Goal: Task Accomplishment & Management: Complete application form

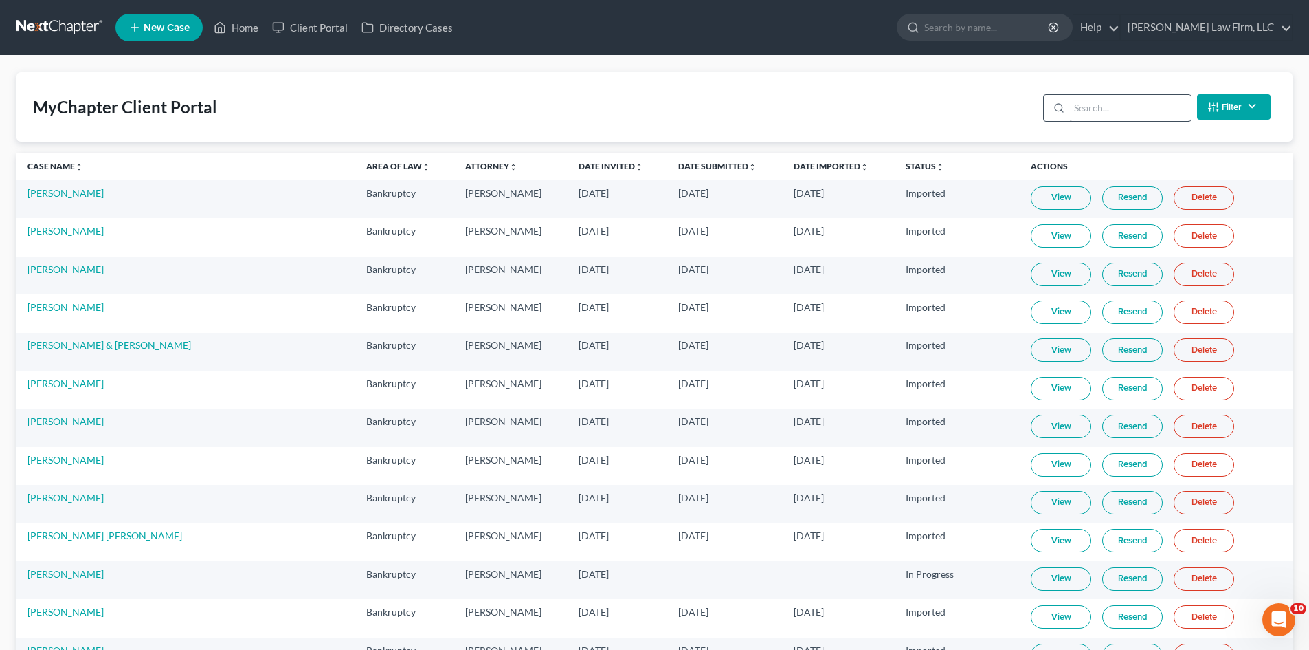
click at [1132, 109] on input "search" at bounding box center [1130, 108] width 122 height 26
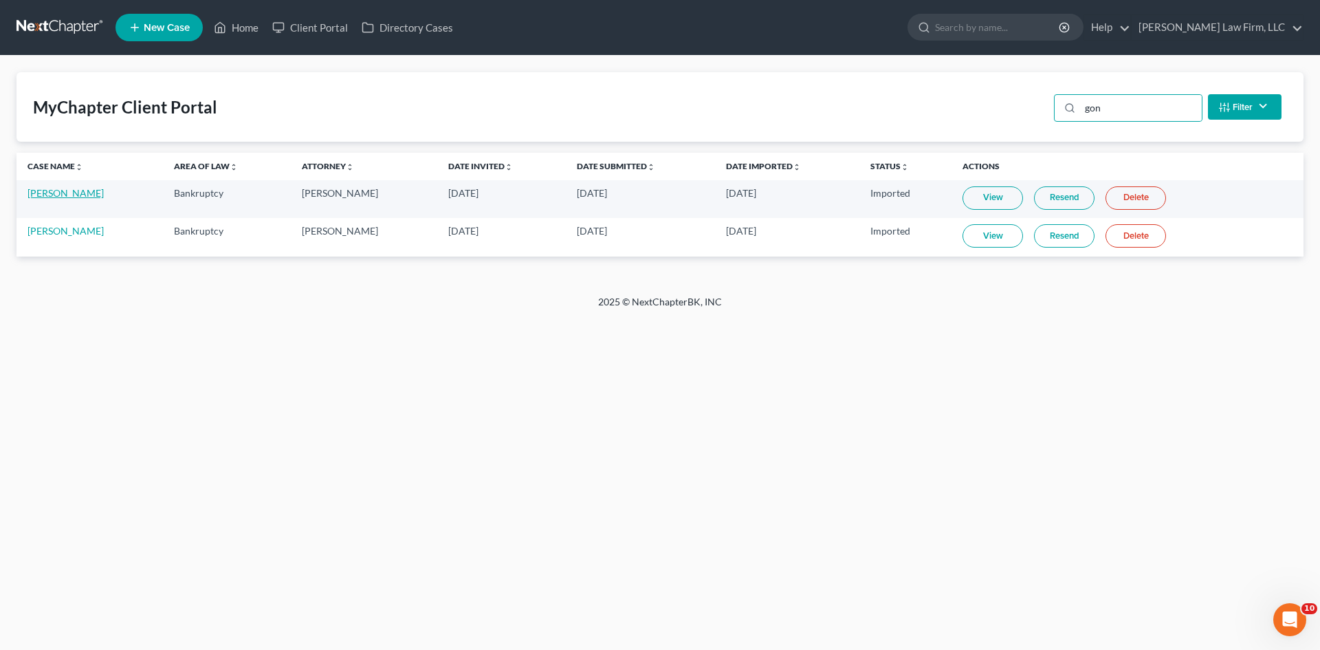
type input "gon"
click at [78, 194] on link "[PERSON_NAME]" at bounding box center [65, 193] width 76 height 12
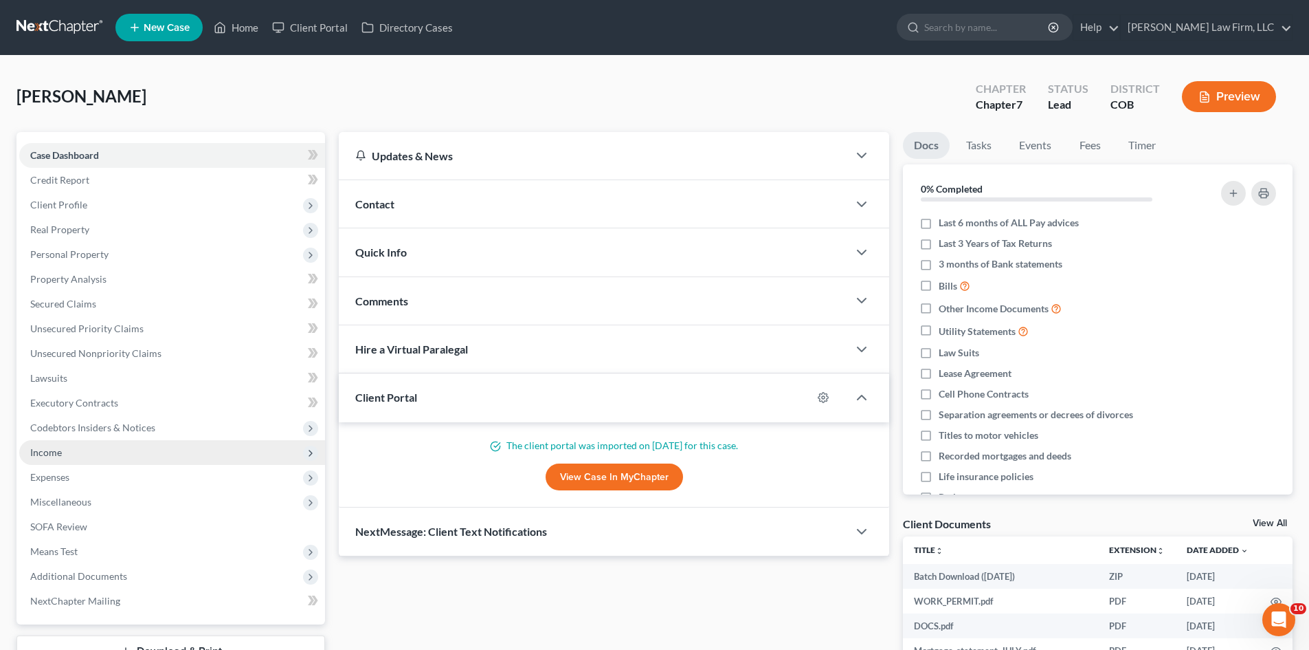
click at [49, 456] on span "Income" at bounding box center [46, 452] width 32 height 12
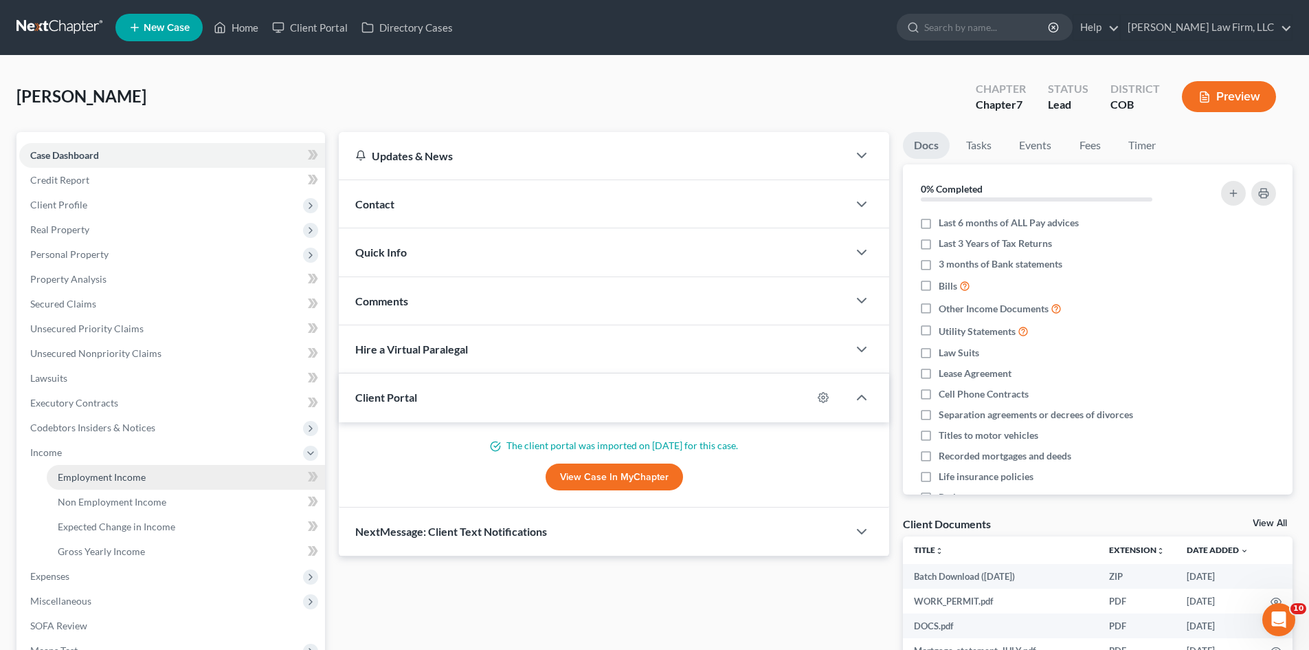
click at [103, 477] on span "Employment Income" at bounding box center [102, 477] width 88 height 12
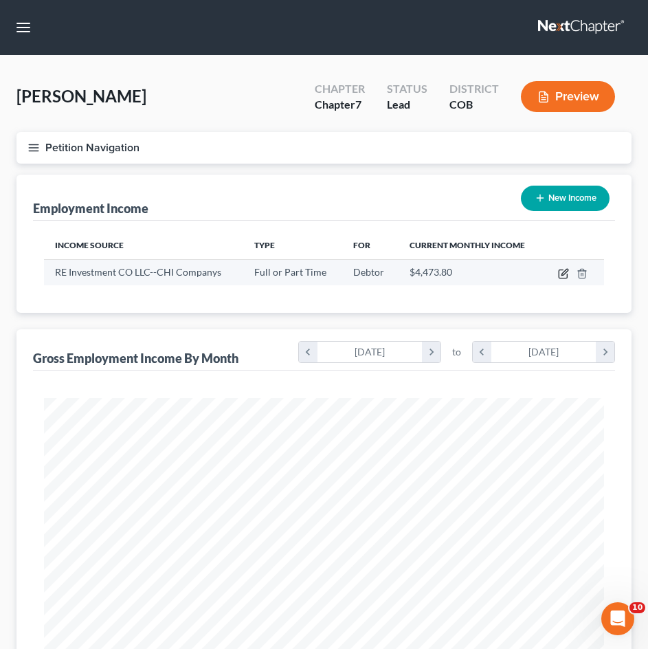
click at [567, 276] on icon "button" at bounding box center [563, 274] width 8 height 8
select select "0"
select select "5"
select select "2"
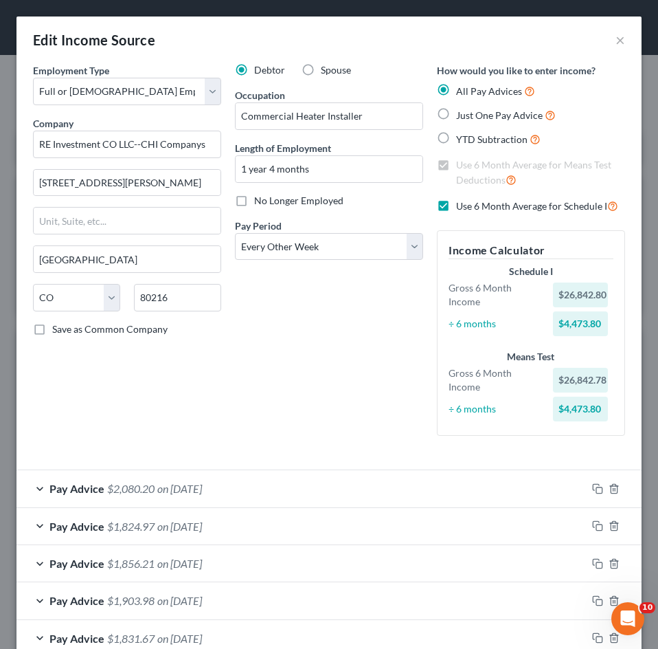
scroll to position [382, 0]
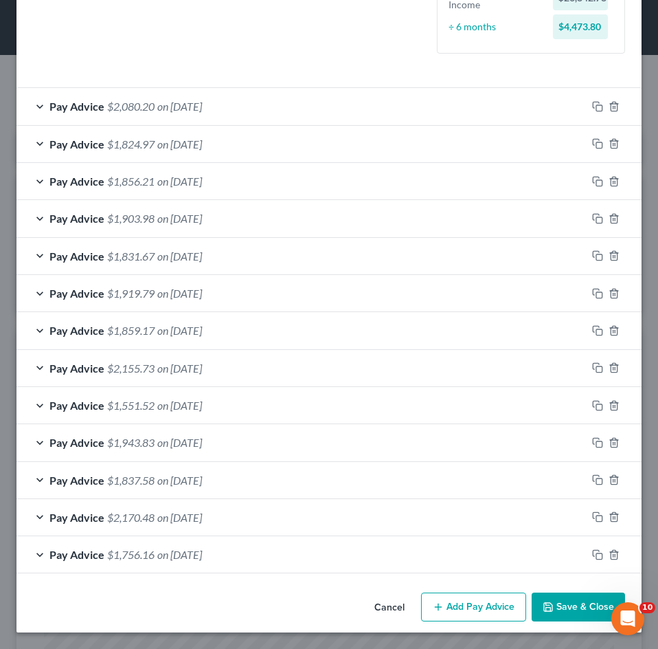
drag, startPoint x: 455, startPoint y: 604, endPoint x: 394, endPoint y: 559, distance: 75.7
click at [455, 605] on button "Add Pay Advice" at bounding box center [473, 606] width 105 height 29
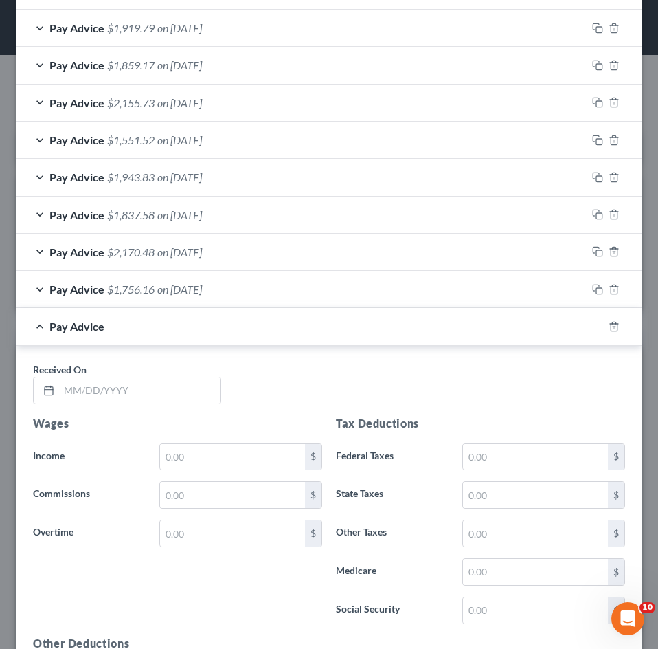
scroll to position [932, 0]
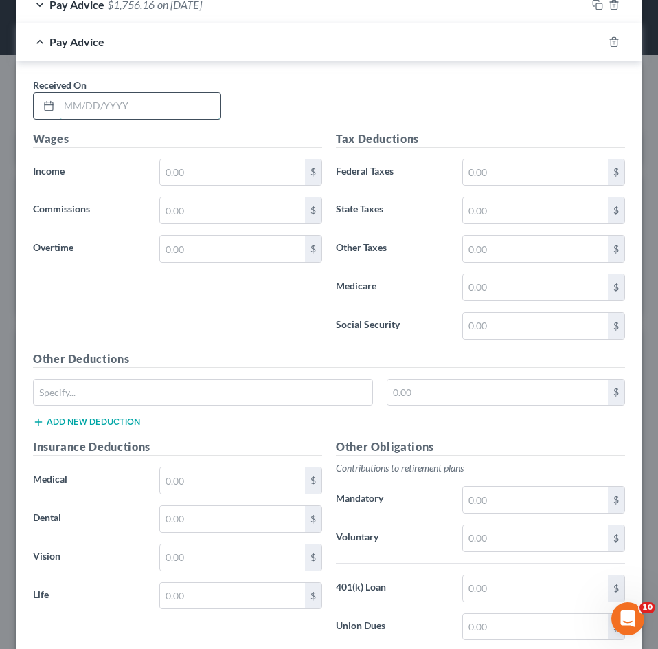
click at [93, 109] on input "text" at bounding box center [140, 106] width 162 height 26
type input "[DATE]"
type input "32.90"
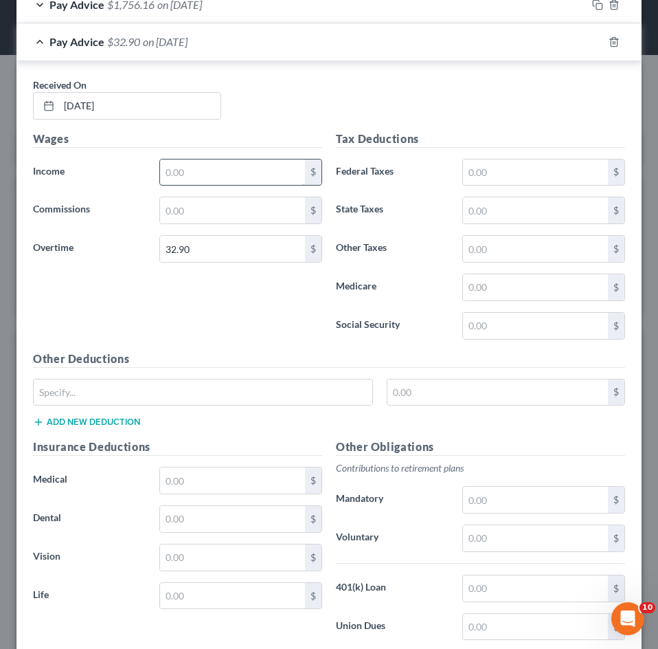
click at [208, 170] on input "text" at bounding box center [232, 172] width 145 height 26
type input "2,639.40"
click at [509, 171] on input "text" at bounding box center [535, 172] width 145 height 26
type input "235.25"
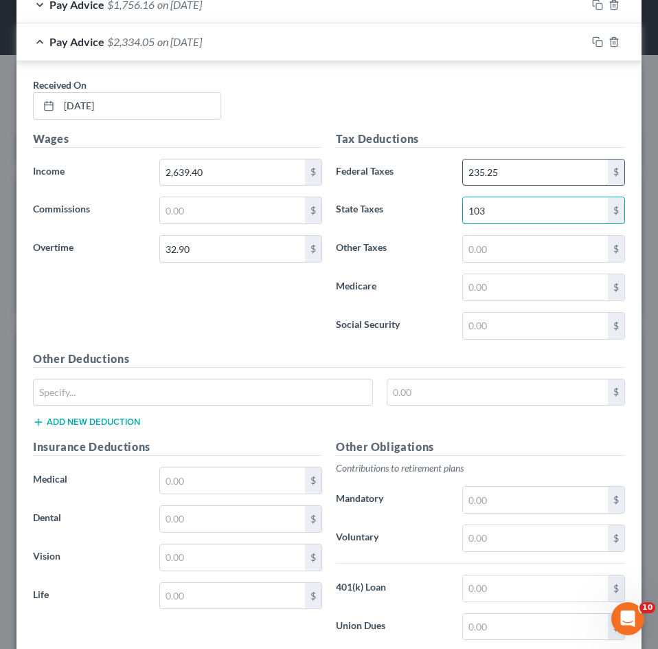
type input "103"
type input "5.75"
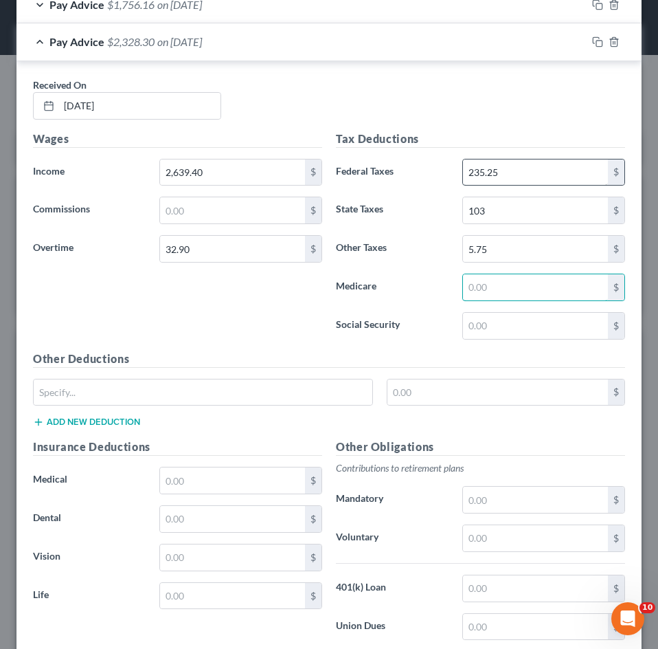
type input "2"
type input "36.75"
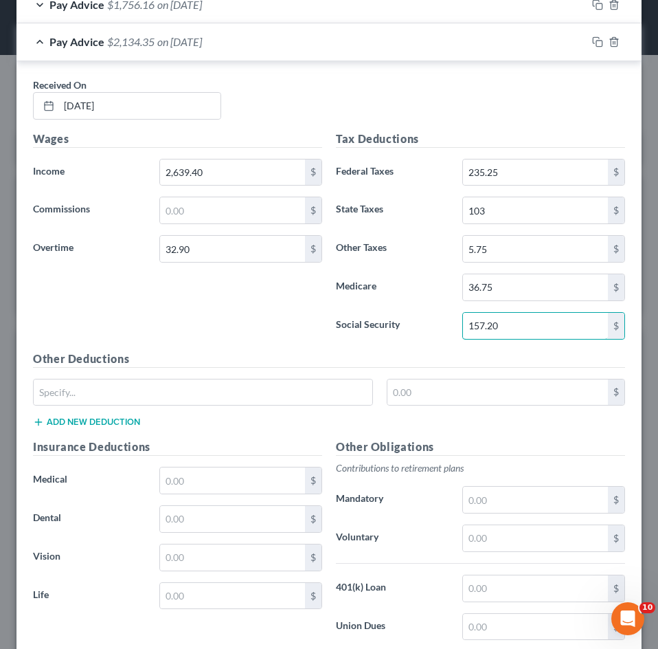
type input "157.20"
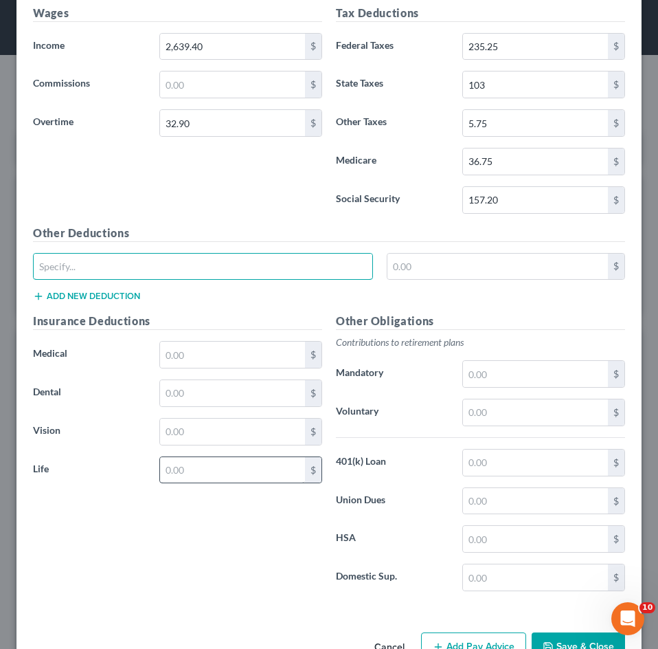
scroll to position [1069, 0]
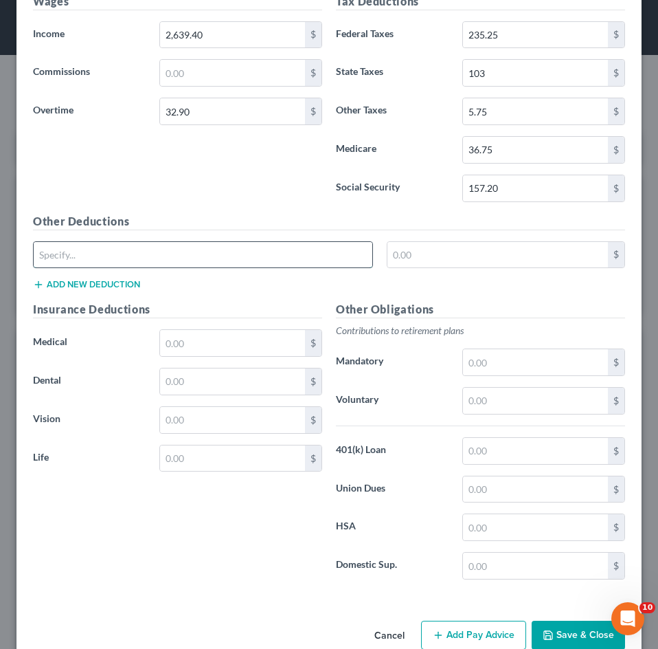
click at [187, 256] on input "text" at bounding box center [203, 255] width 339 height 26
type input "CO Paid Family Leave"
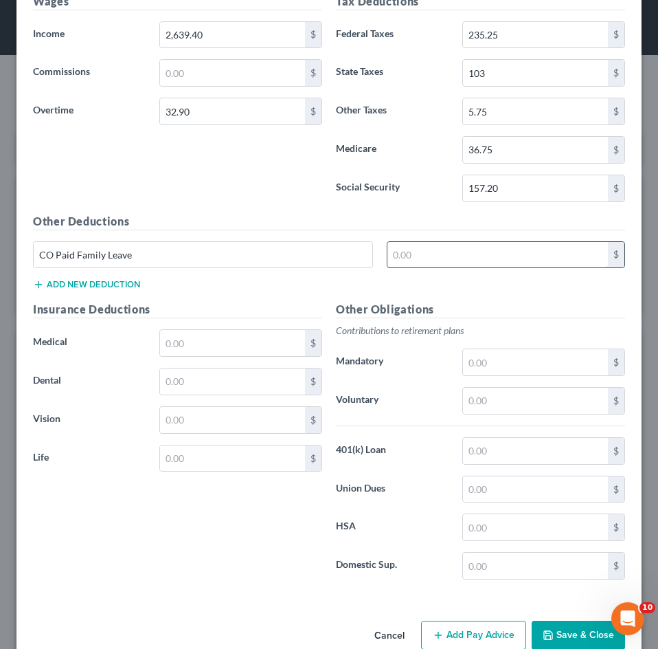
click at [476, 252] on input "text" at bounding box center [498, 255] width 221 height 26
type input "12.03"
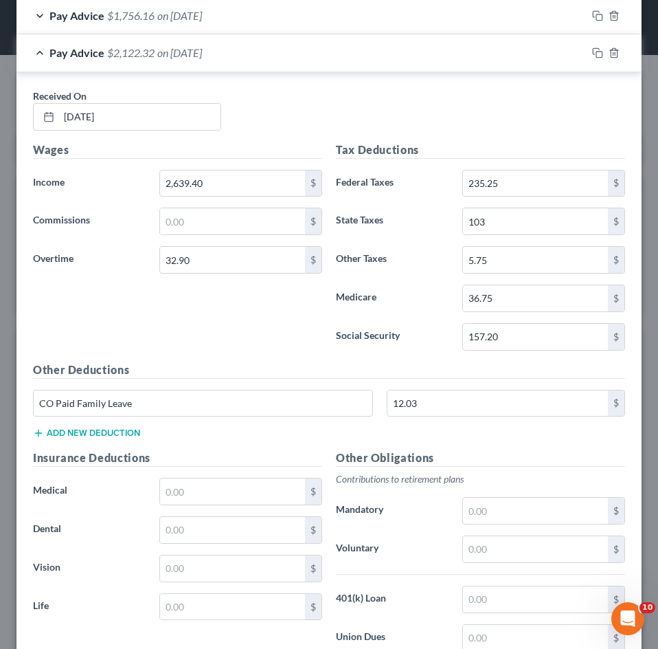
scroll to position [932, 0]
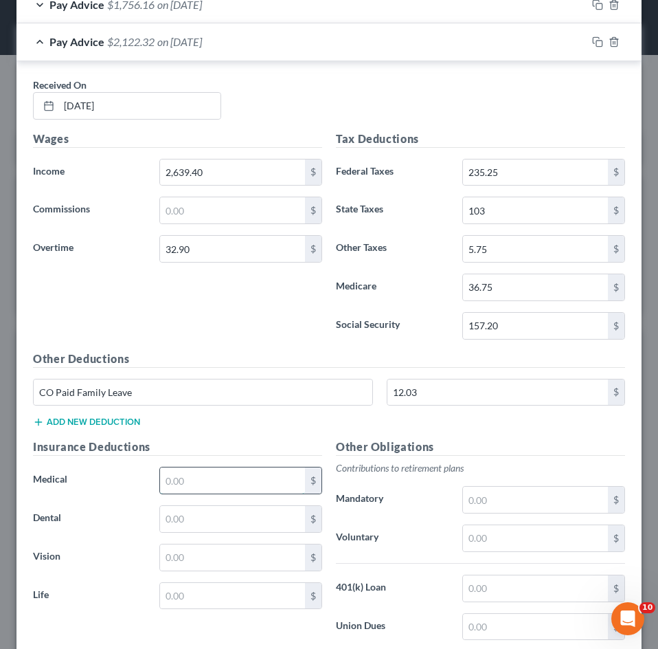
click at [205, 480] on input "text" at bounding box center [232, 480] width 145 height 26
type input "119.60"
type input "15.90"
type input "1.38"
click at [179, 597] on input "text" at bounding box center [232, 596] width 145 height 26
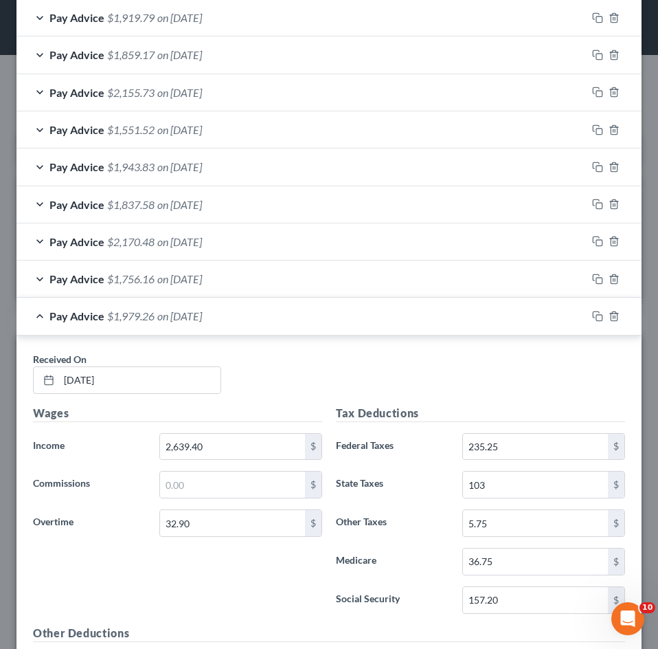
scroll to position [657, 0]
type input "6.18"
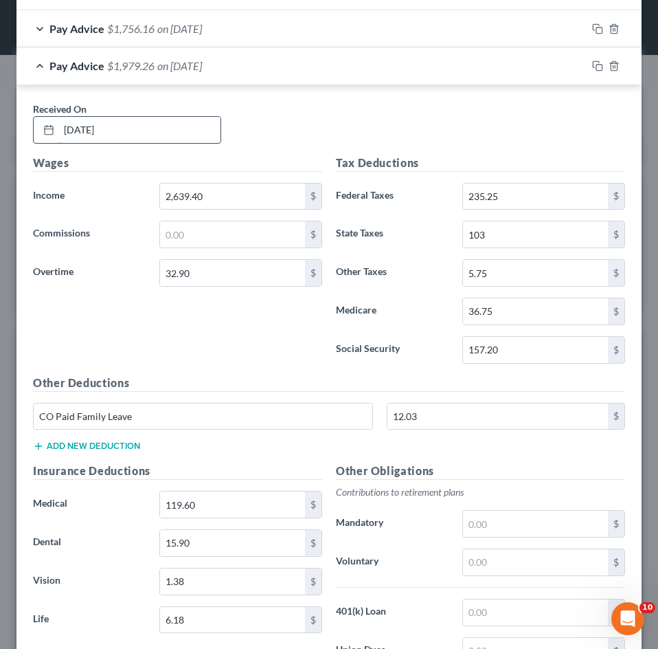
scroll to position [932, 0]
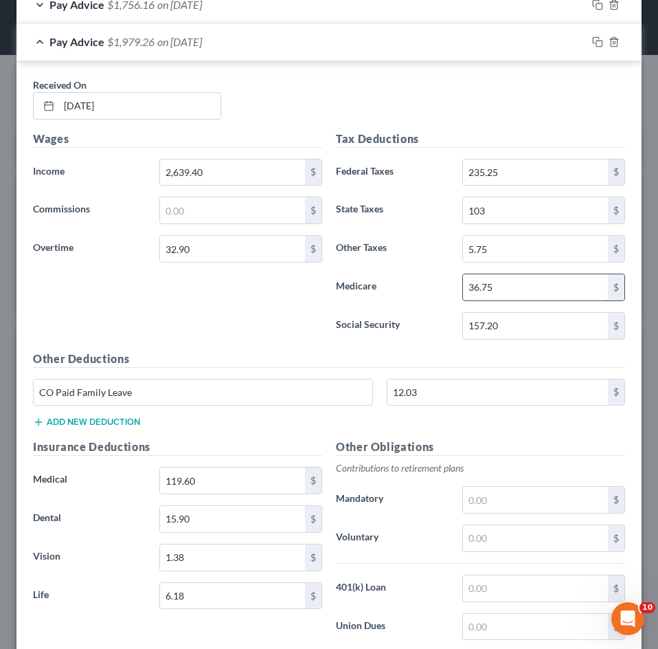
click at [514, 293] on input "36.75" at bounding box center [535, 287] width 145 height 26
type input "36.76"
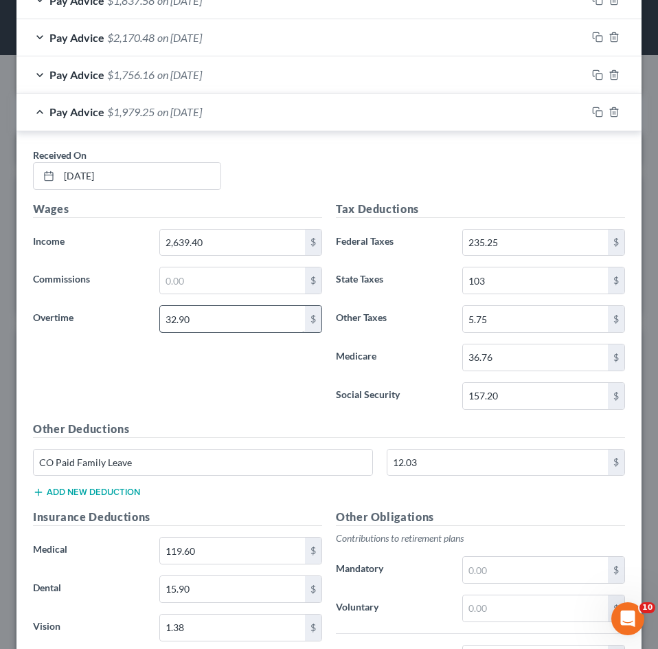
scroll to position [863, 0]
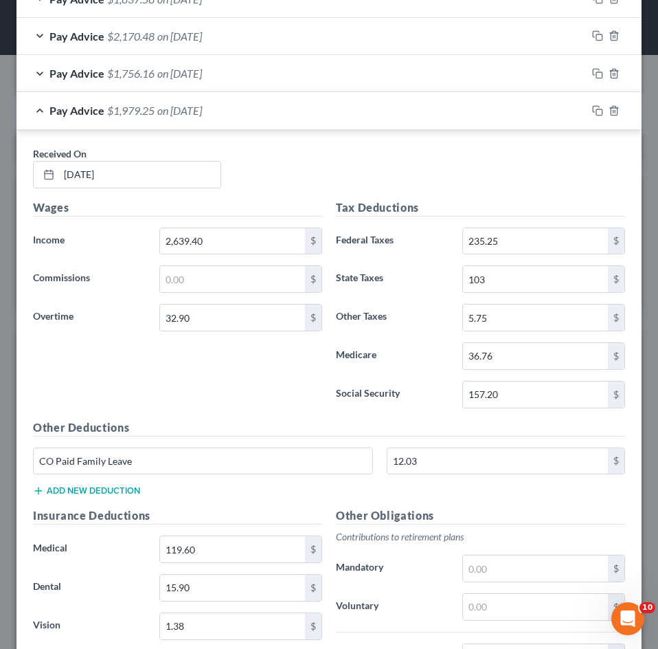
click at [254, 111] on div "Pay Advice $1,979.25 on [DATE]" at bounding box center [301, 110] width 570 height 36
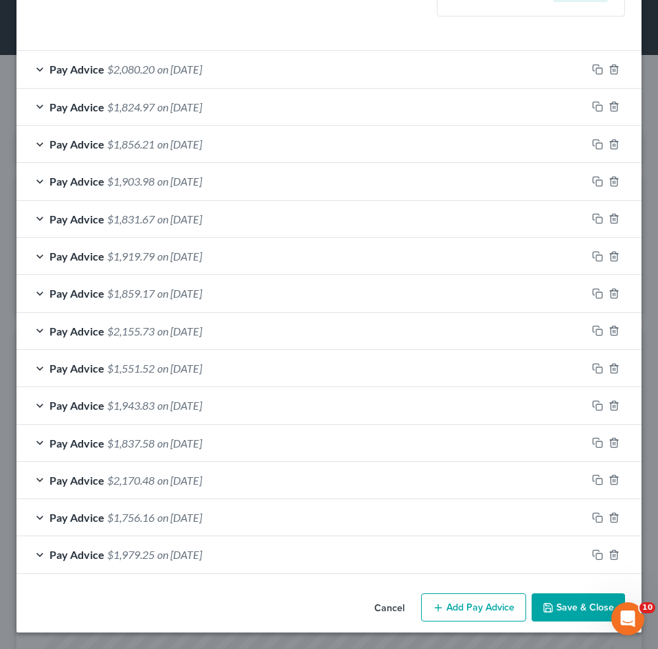
scroll to position [419, 0]
click at [482, 596] on button "Add Pay Advice" at bounding box center [473, 607] width 105 height 29
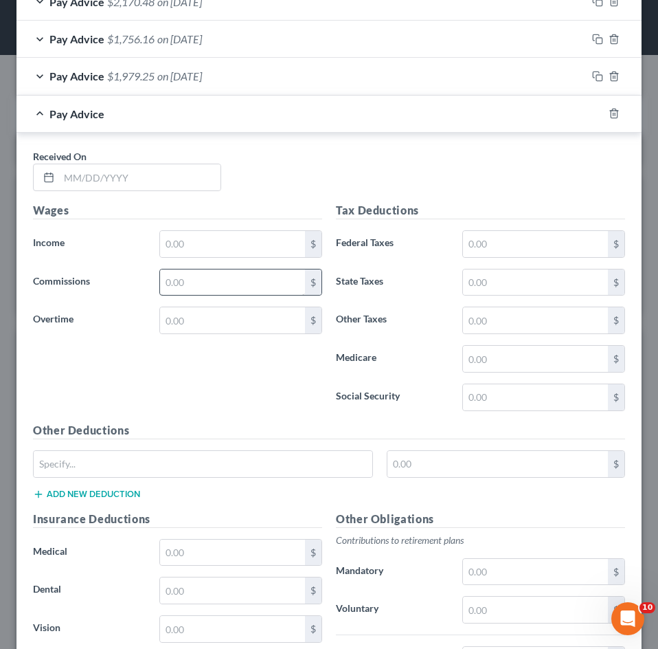
scroll to position [900, 0]
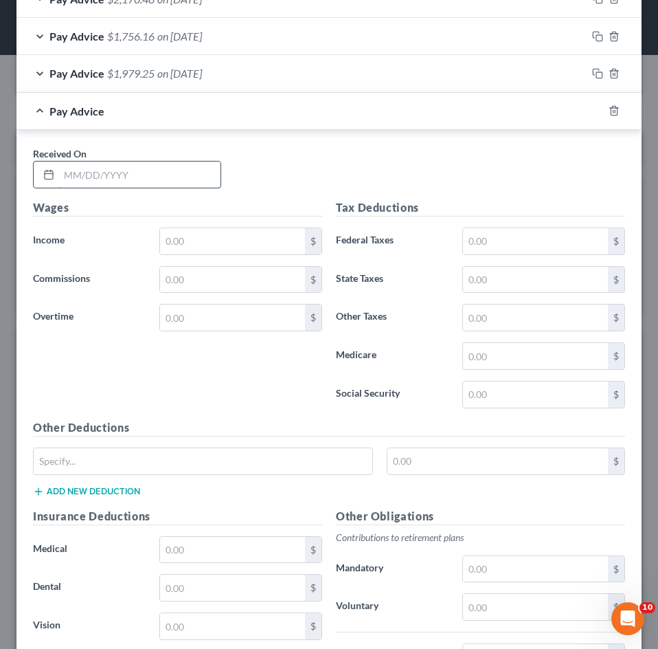
click at [132, 179] on input "text" at bounding box center [140, 175] width 162 height 26
type input "[DATE]"
click at [230, 238] on input "text" at bounding box center [232, 241] width 145 height 26
type input "4"
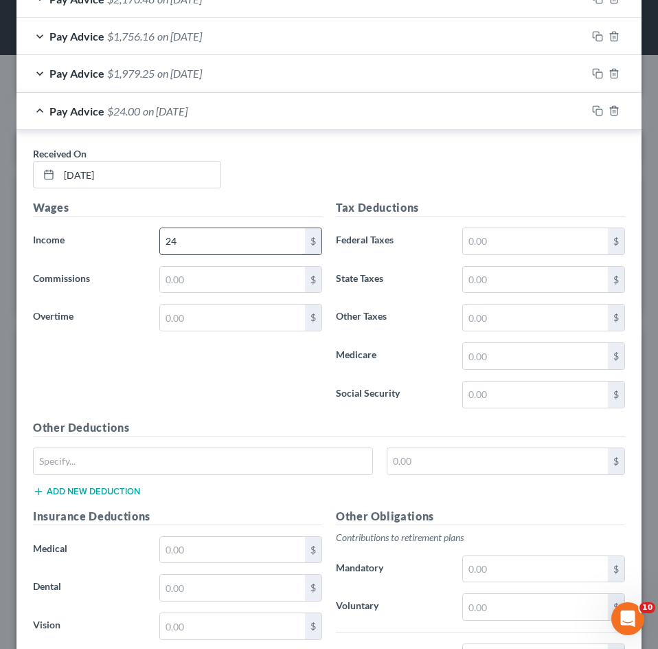
type input "2"
type input "2,240"
type input "473.20"
type input "244.25"
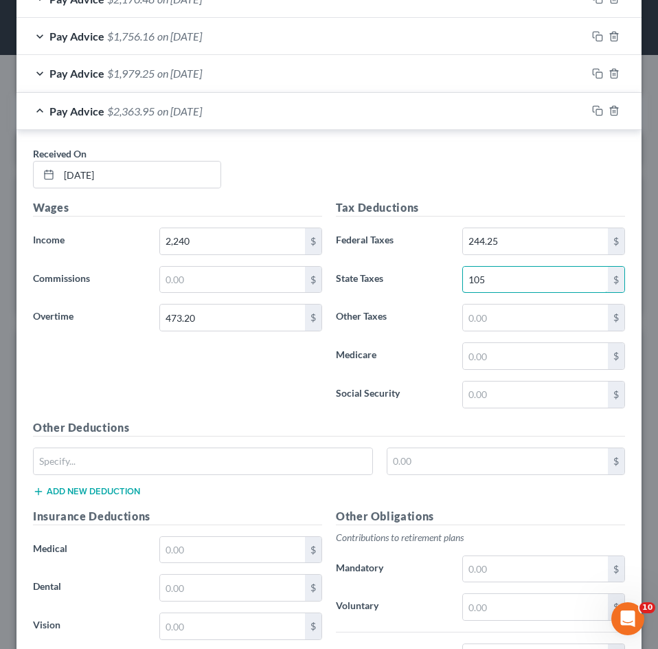
type input "105"
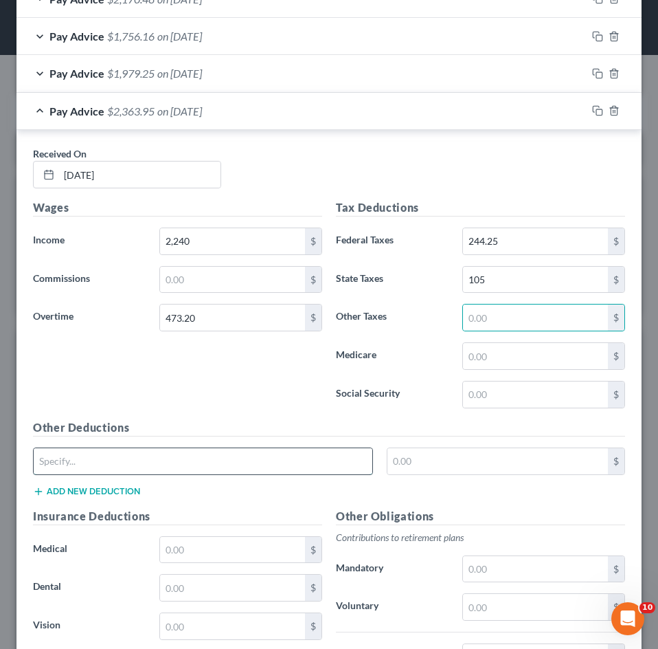
click at [228, 465] on input "text" at bounding box center [203, 461] width 339 height 26
click at [423, 463] on input "text" at bounding box center [498, 461] width 221 height 26
click at [248, 454] on input "text" at bounding box center [203, 461] width 339 height 26
type input "CO Paid Family Leave"
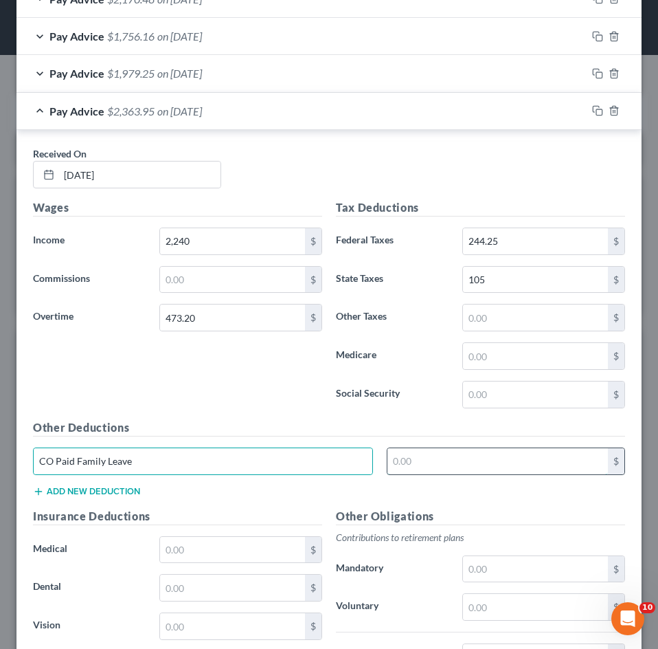
click at [421, 464] on input "text" at bounding box center [498, 461] width 221 height 26
type input "12.21"
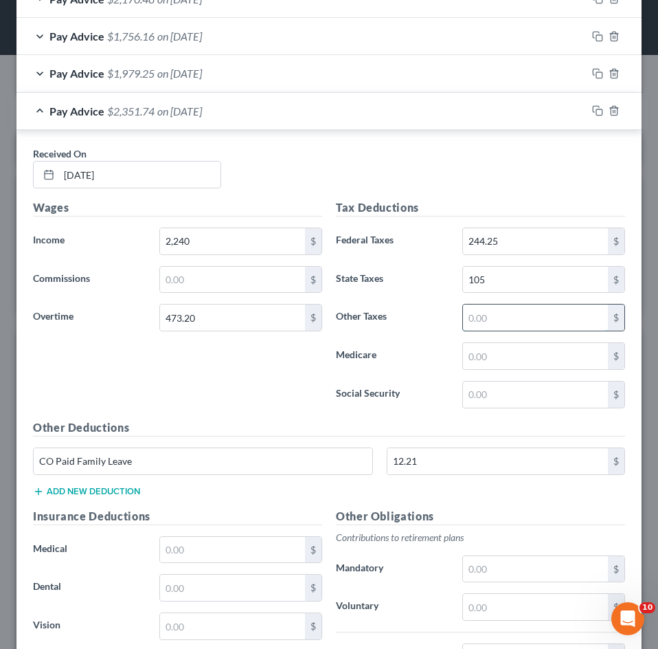
click at [493, 311] on input "text" at bounding box center [535, 317] width 145 height 26
type input "37.36"
type input "159.73"
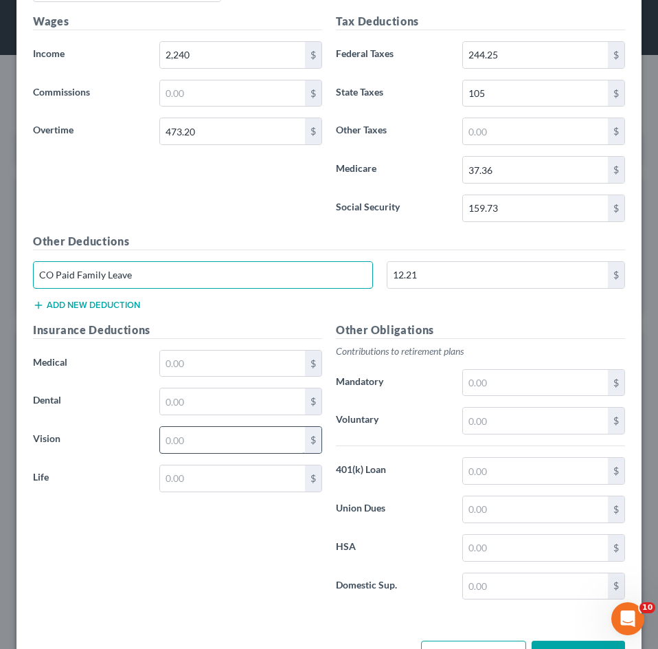
scroll to position [1107, 0]
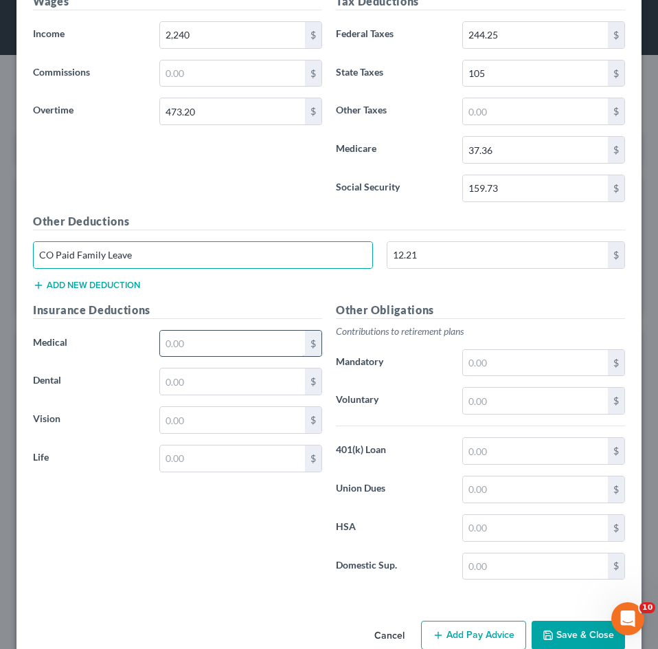
click at [222, 346] on input "text" at bounding box center [232, 344] width 145 height 26
type input "119.60"
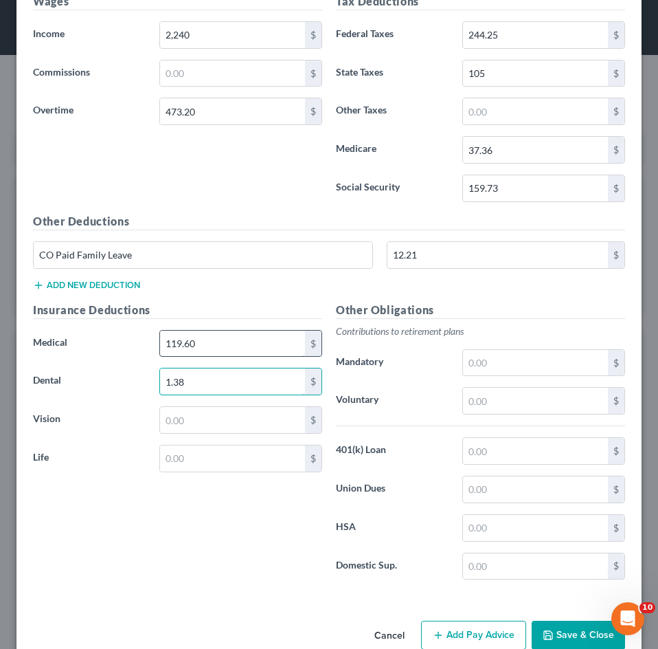
type input "1.38"
type input "15.90"
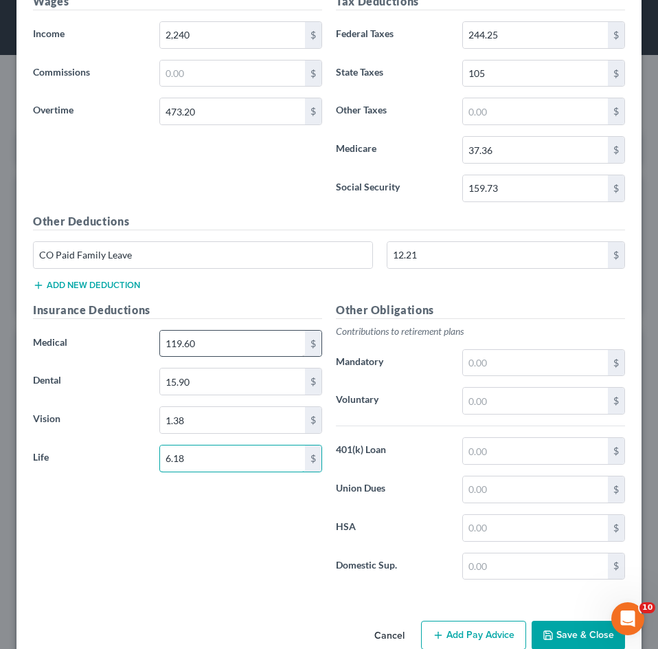
type input "6.18"
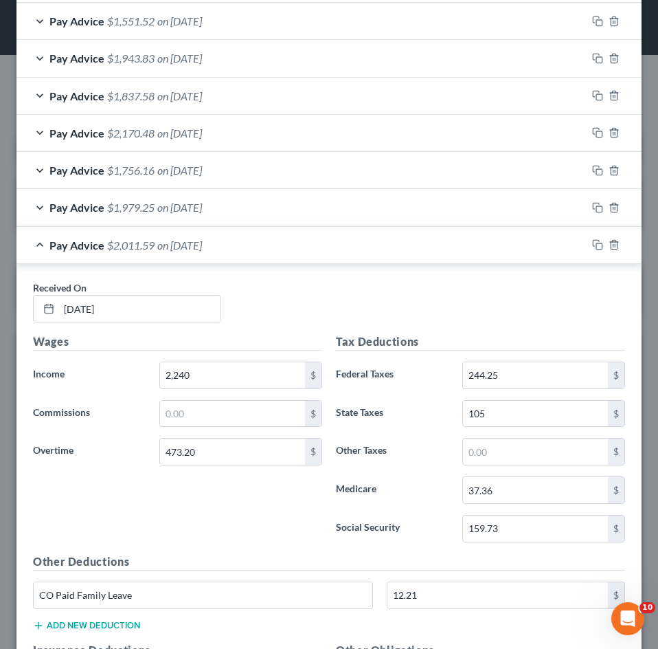
scroll to position [763, 0]
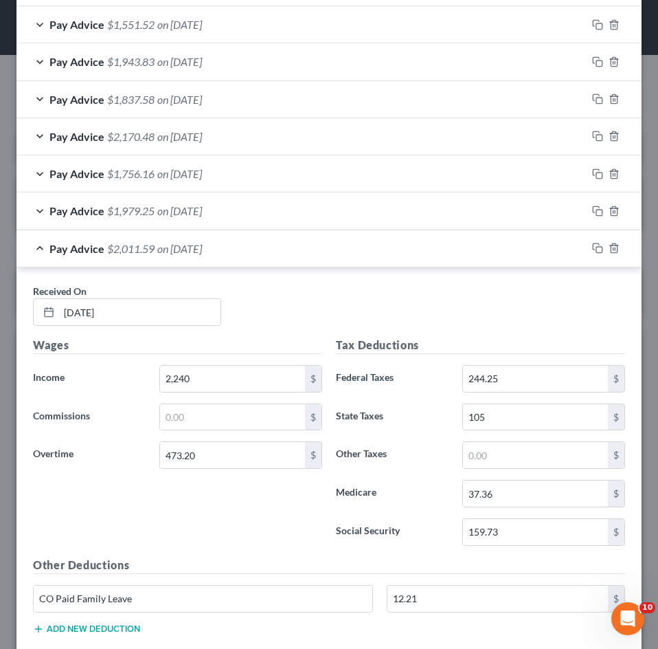
click at [181, 259] on div "Pay Advice $2,011.59 on [DATE]" at bounding box center [301, 248] width 570 height 36
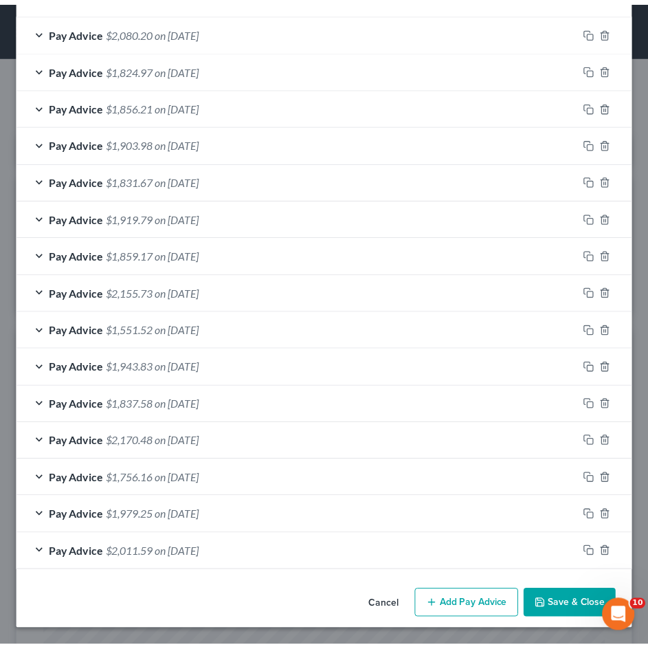
scroll to position [457, 0]
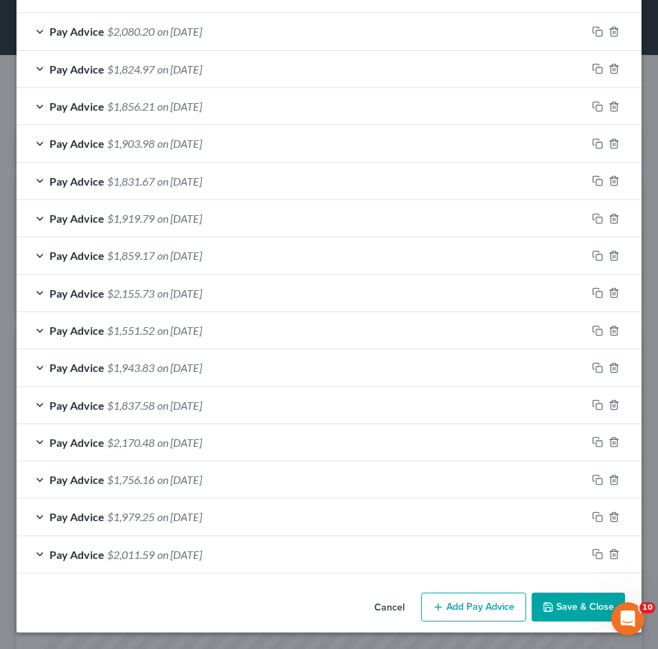
click at [568, 606] on button "Save & Close" at bounding box center [578, 606] width 93 height 29
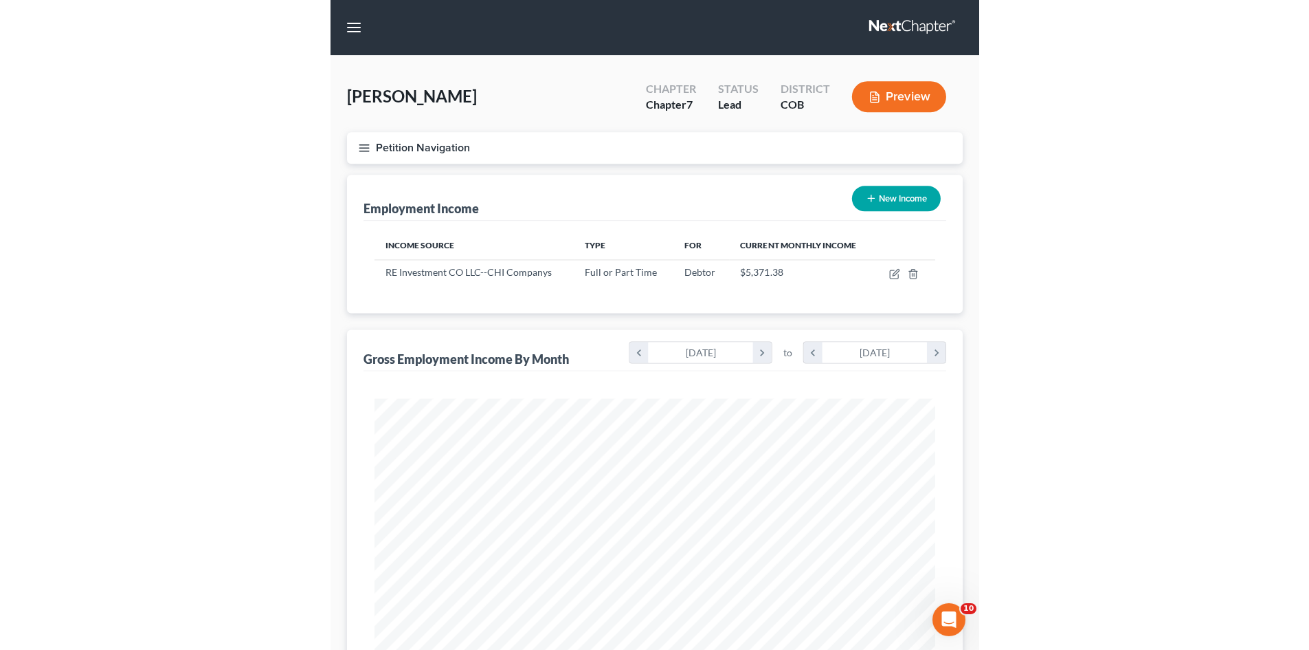
scroll to position [687056, 686772]
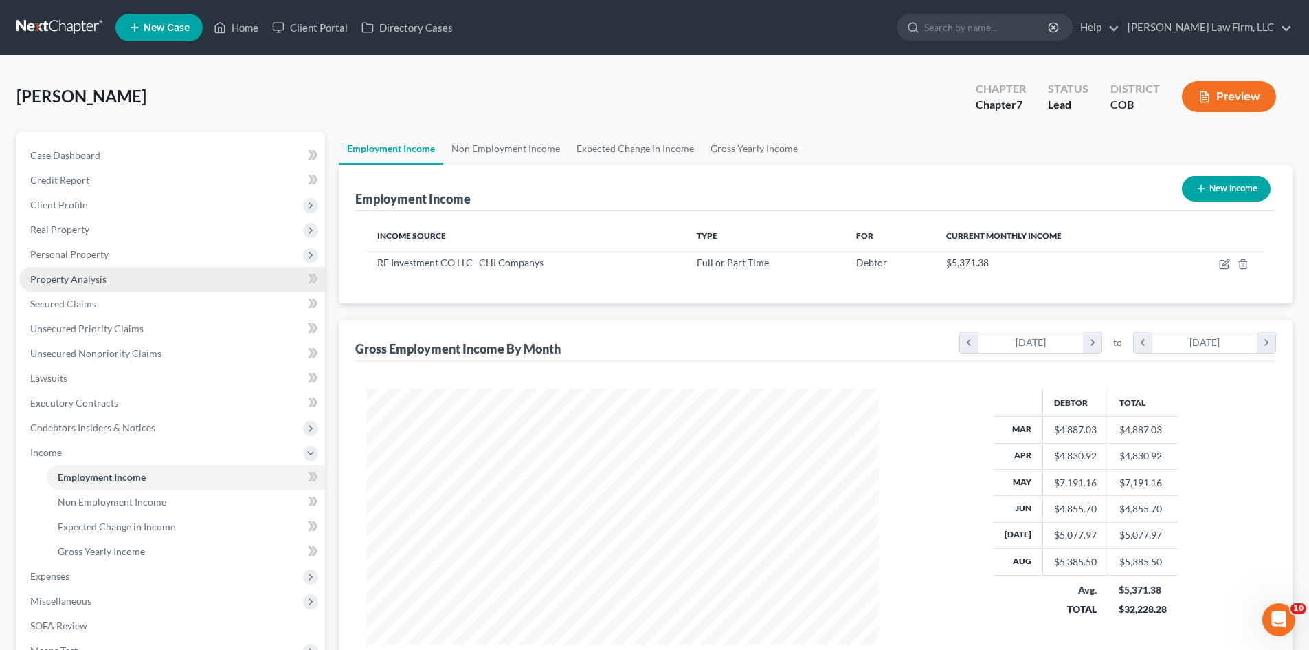
click at [76, 286] on link "Property Analysis" at bounding box center [172, 279] width 306 height 25
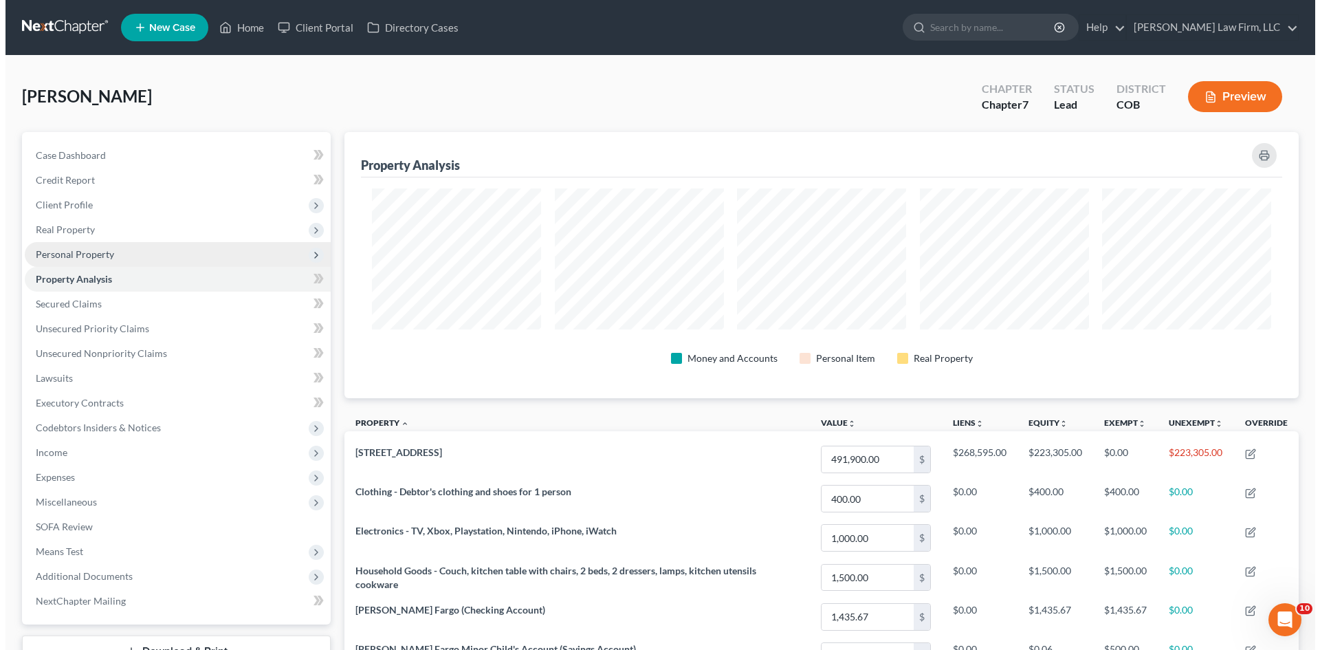
scroll to position [266, 954]
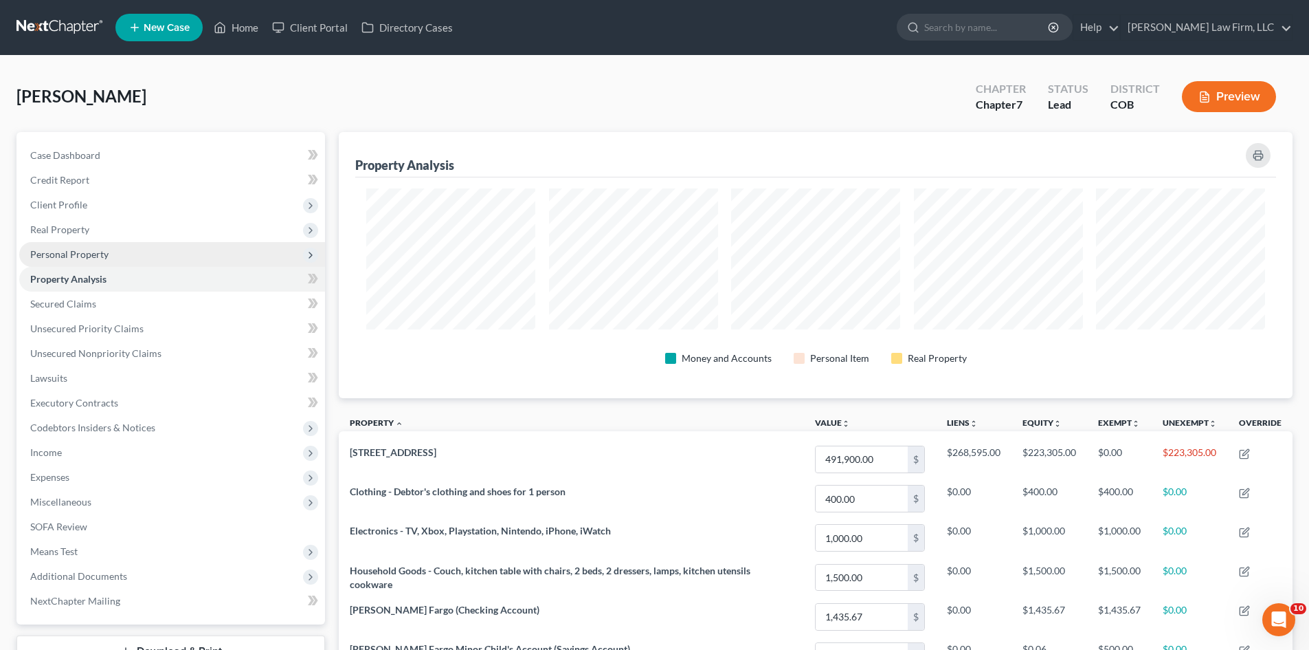
click at [76, 263] on span "Personal Property" at bounding box center [172, 254] width 306 height 25
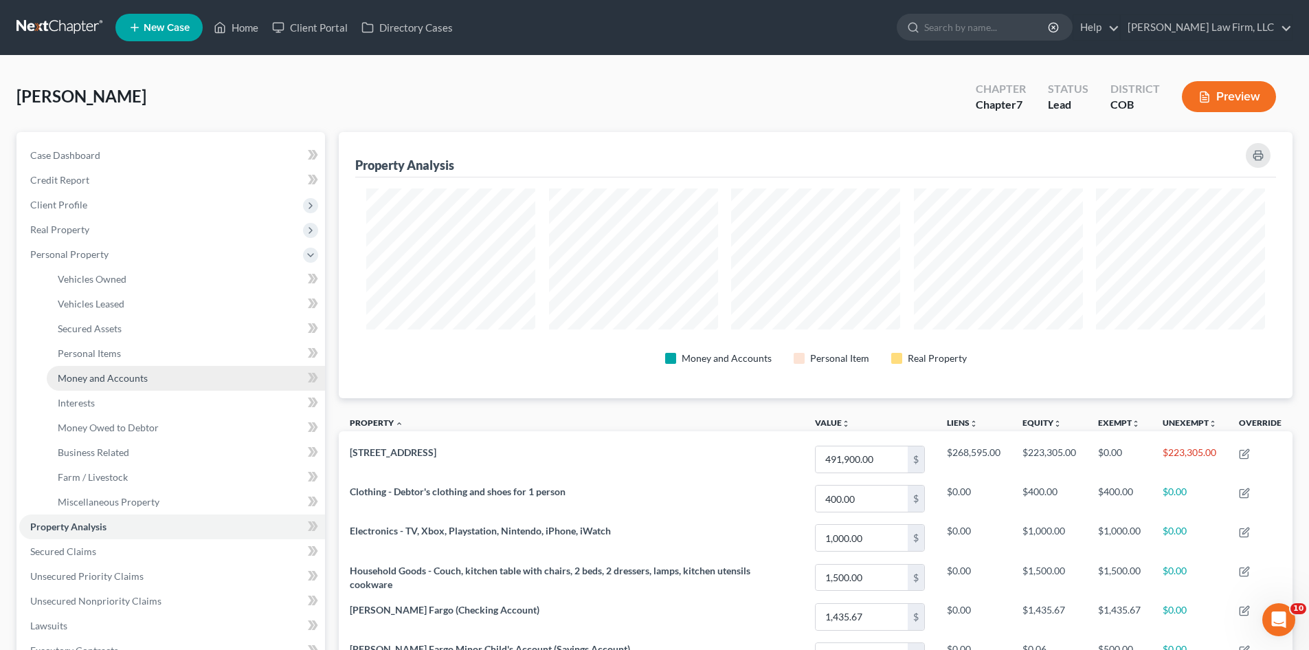
click at [98, 377] on span "Money and Accounts" at bounding box center [103, 378] width 90 height 12
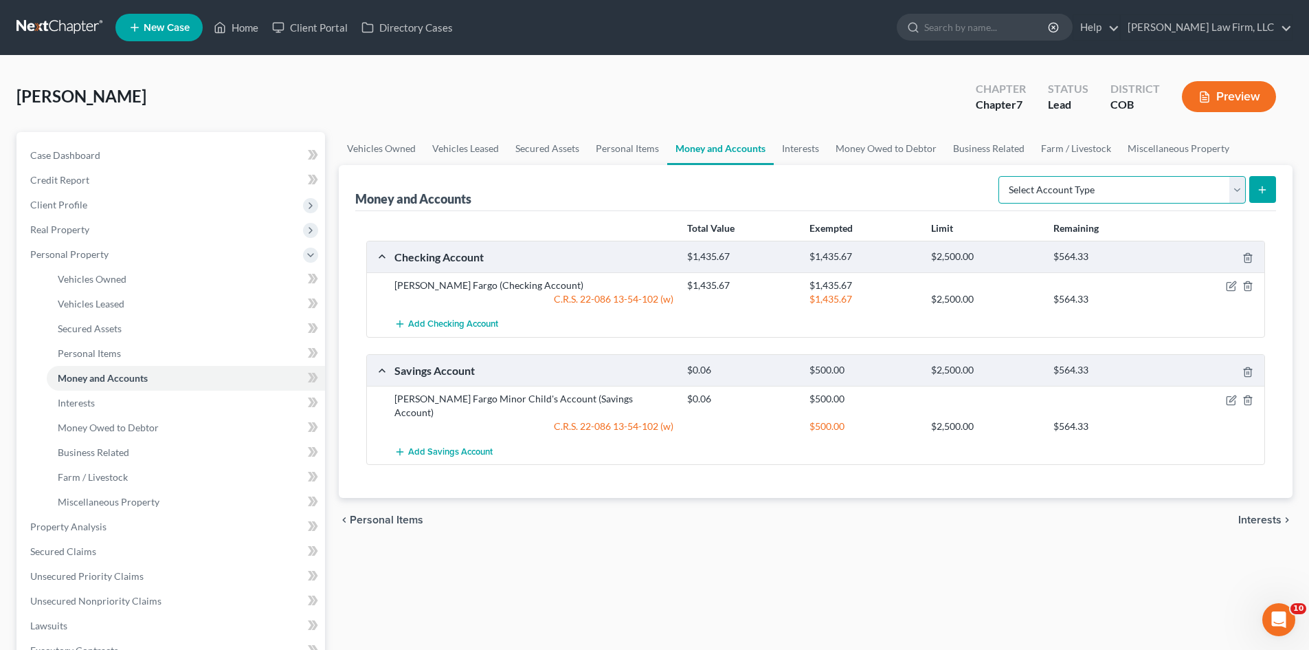
click at [1232, 192] on select "Select Account Type Brokerage Cash on Hand Certificates of Deposit Checking Acc…" at bounding box center [1122, 189] width 247 height 27
select select "checking"
click at [1001, 176] on select "Select Account Type Brokerage Cash on Hand Certificates of Deposit Checking Acc…" at bounding box center [1122, 189] width 247 height 27
click at [1267, 197] on button "submit" at bounding box center [1263, 189] width 27 height 27
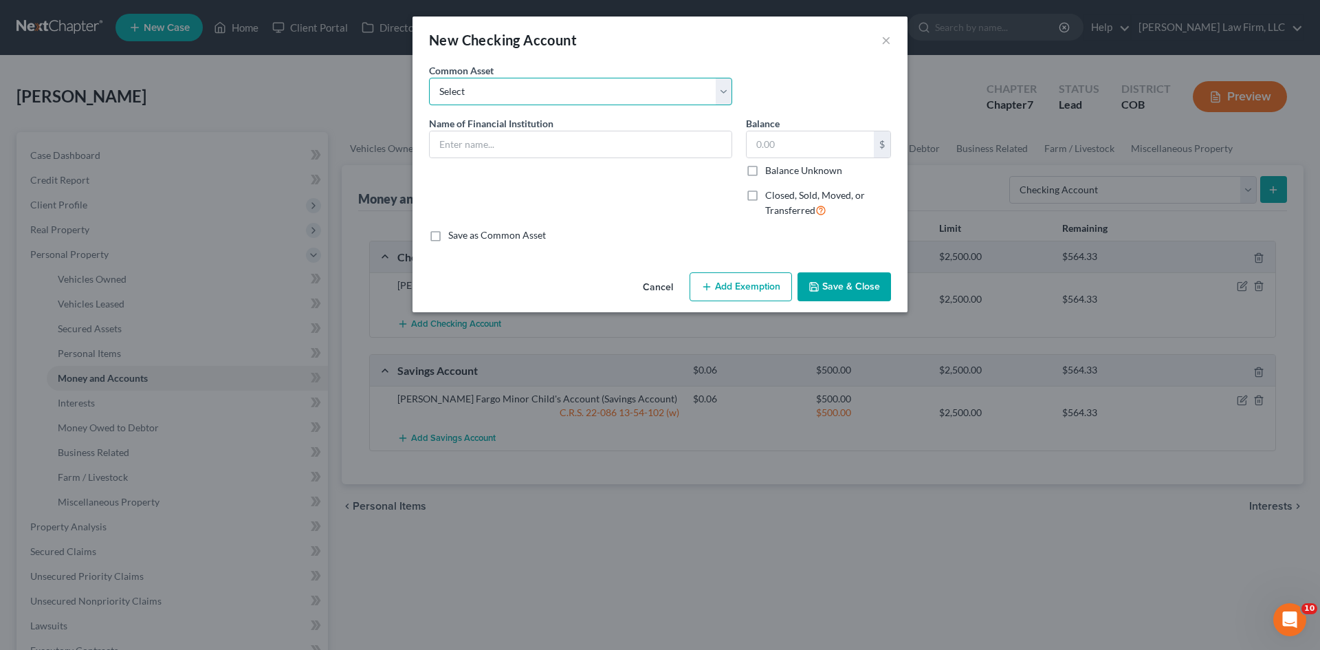
click at [576, 98] on select "Select [PERSON_NAME] Fargo" at bounding box center [580, 91] width 303 height 27
click at [535, 155] on input "text" at bounding box center [581, 144] width 302 height 26
paste input "Canvas Credit Union"
type input "Canvas Credit Union"
click at [719, 292] on button "Add Exemption" at bounding box center [740, 286] width 102 height 29
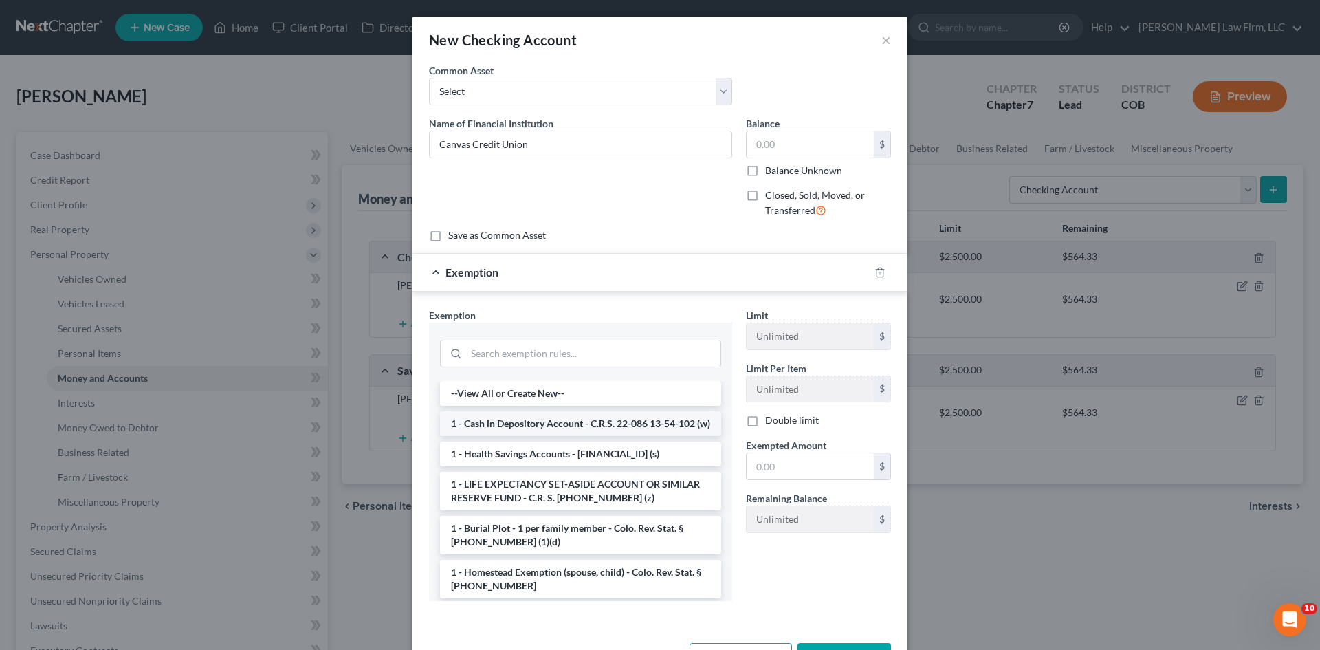
click at [598, 432] on li "1 - Cash in Depository Account - C.R.S. 22-086 13-54-102 (w)" at bounding box center [580, 423] width 281 height 25
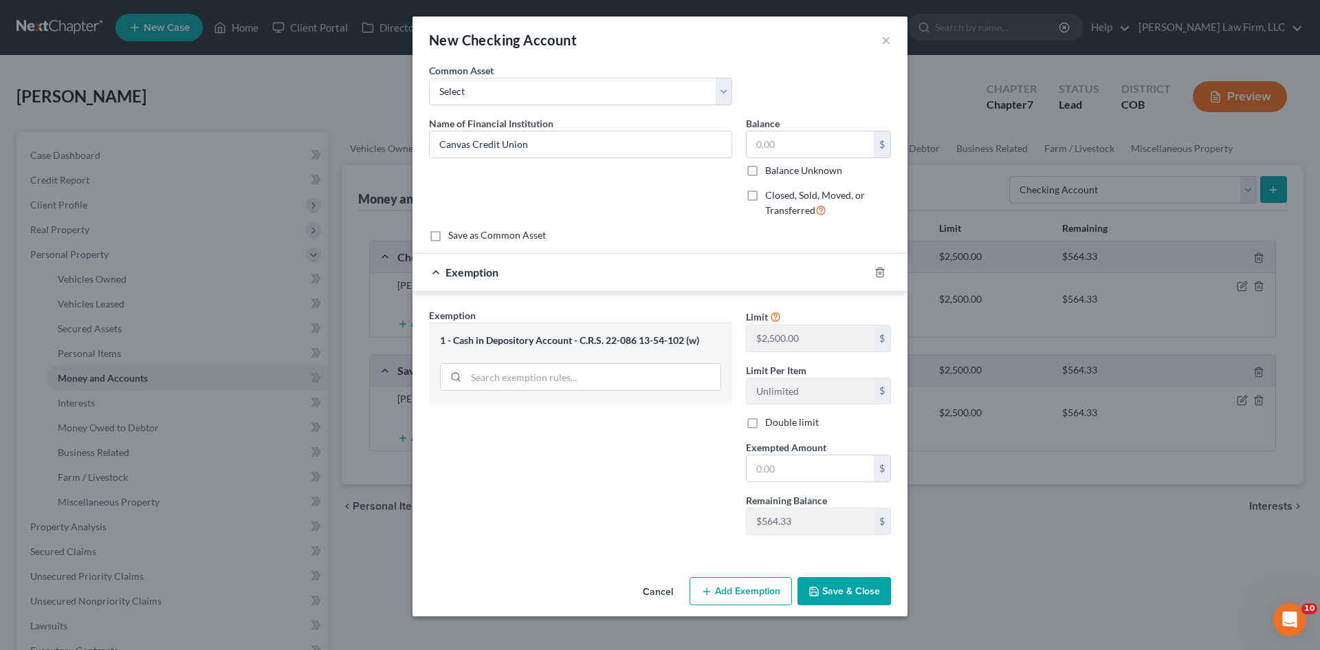
click at [834, 596] on button "Save & Close" at bounding box center [843, 591] width 93 height 29
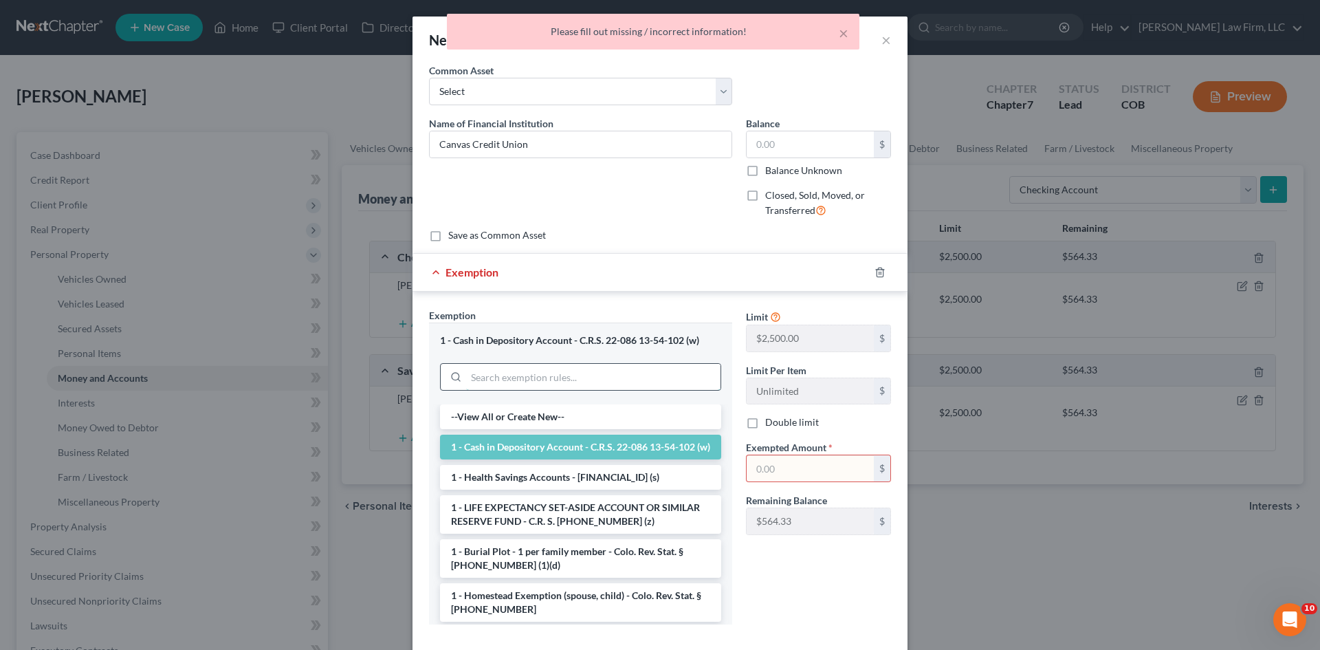
click at [559, 379] on input "search" at bounding box center [593, 377] width 254 height 26
click at [833, 461] on input "text" at bounding box center [809, 468] width 127 height 26
type input "0"
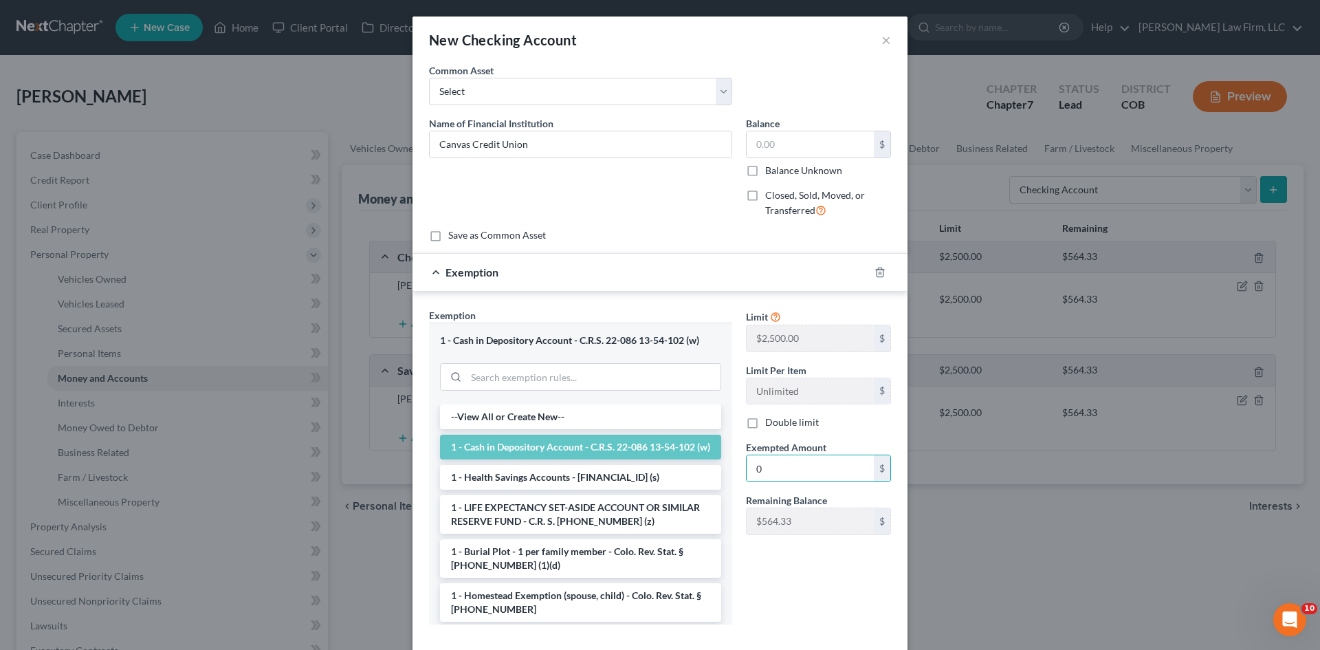
click at [788, 568] on div "Limit $2,500.00 $ Limit Per Item Unlimited $ Double limit Exempted Amount * 0 $…" at bounding box center [818, 471] width 159 height 327
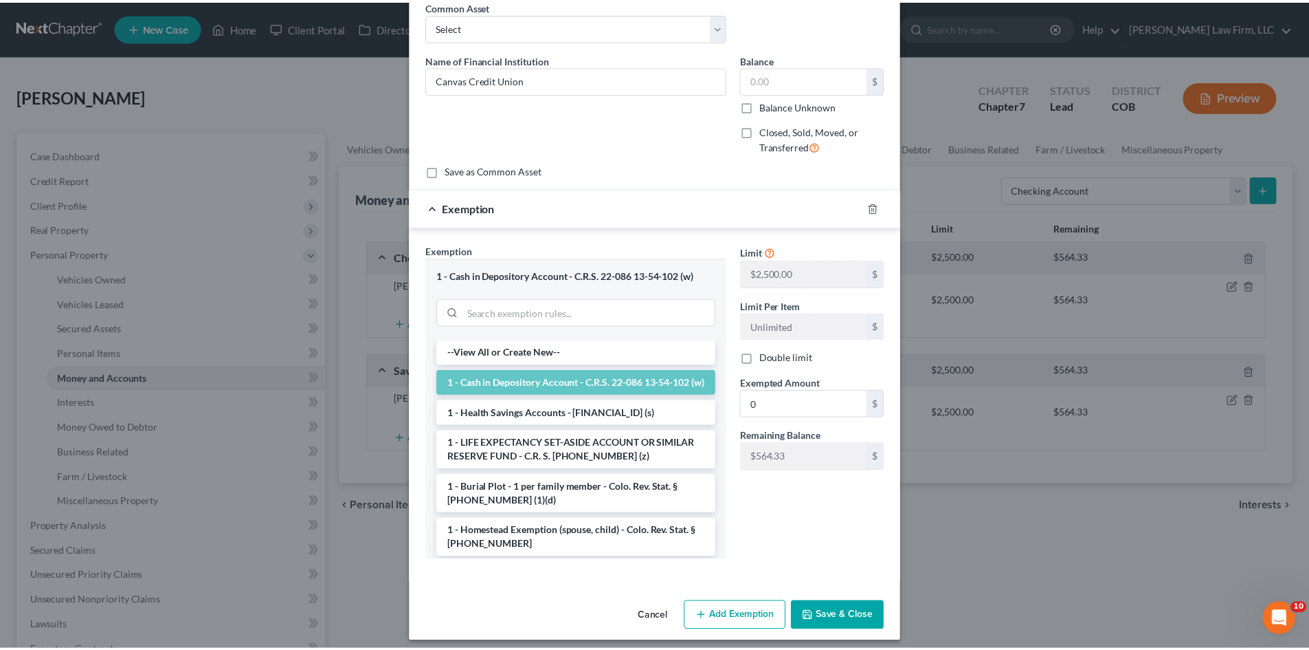
scroll to position [73, 0]
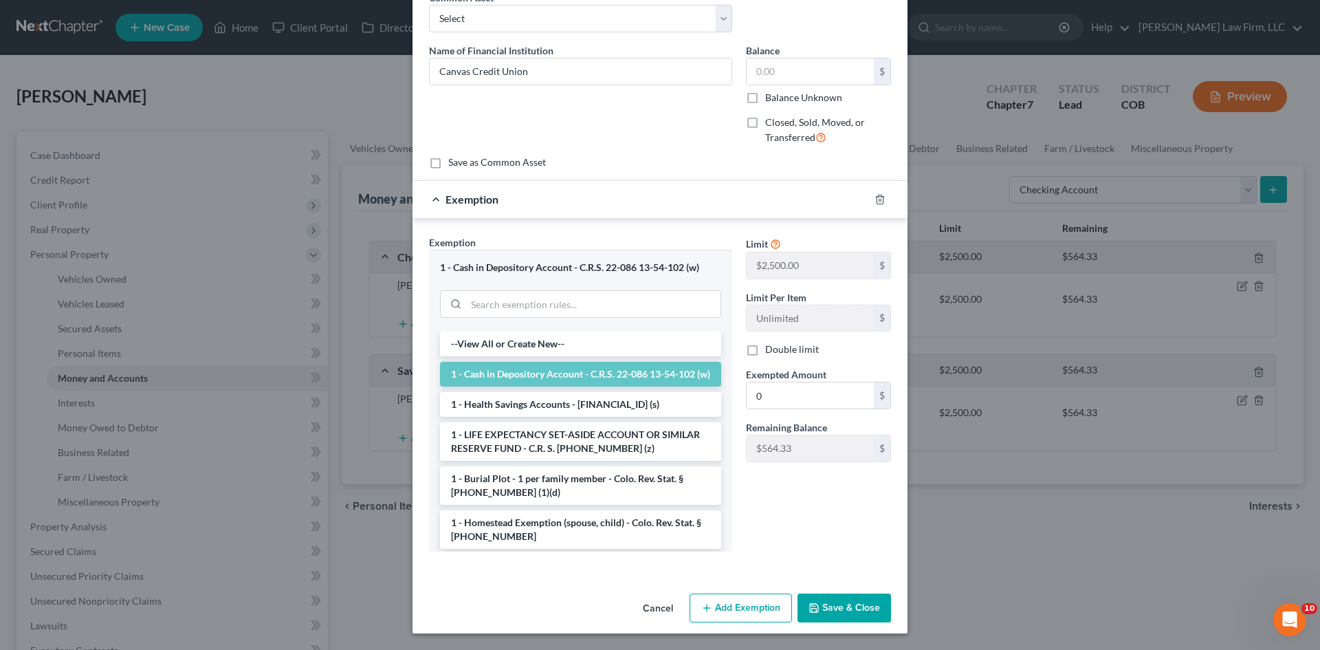
click at [846, 605] on button "Save & Close" at bounding box center [843, 607] width 93 height 29
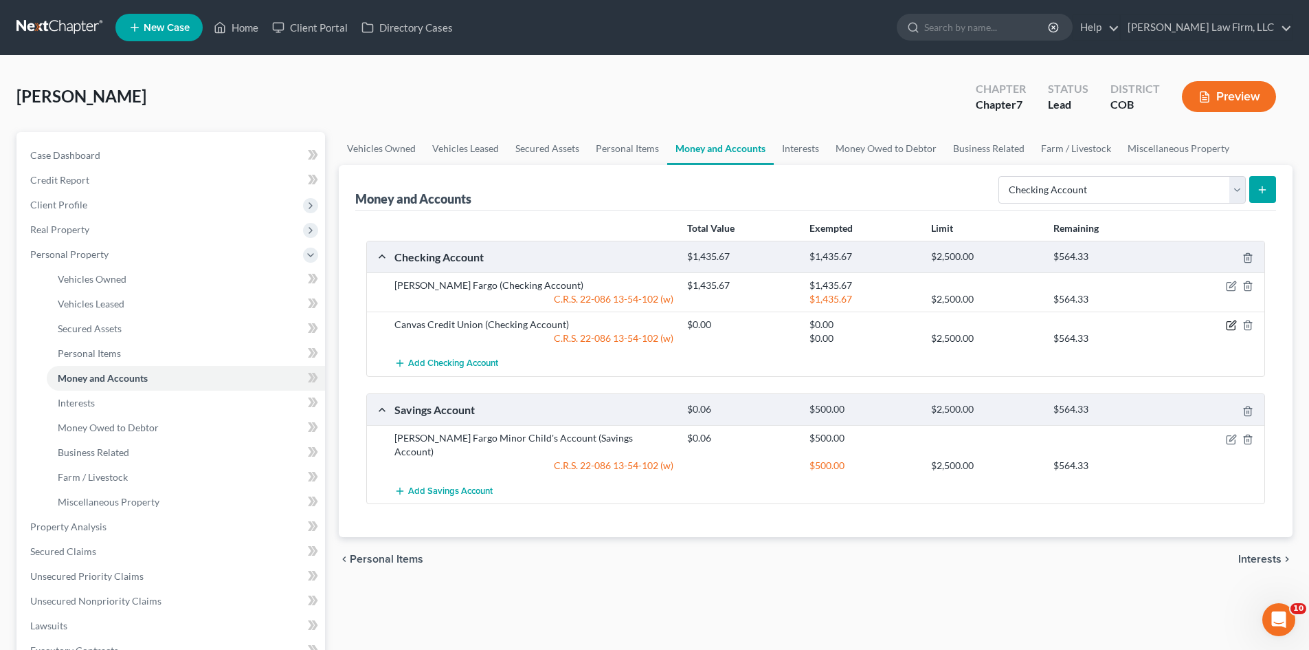
drag, startPoint x: 1232, startPoint y: 325, endPoint x: 1208, endPoint y: 364, distance: 45.4
click at [1208, 364] on div "[PERSON_NAME] Fargo (Checking Account) $1,435.67 $1,435.67 C.R.S. [FINANCIAL_ID…" at bounding box center [816, 324] width 898 height 104
click at [1230, 285] on icon "button" at bounding box center [1231, 285] width 11 height 11
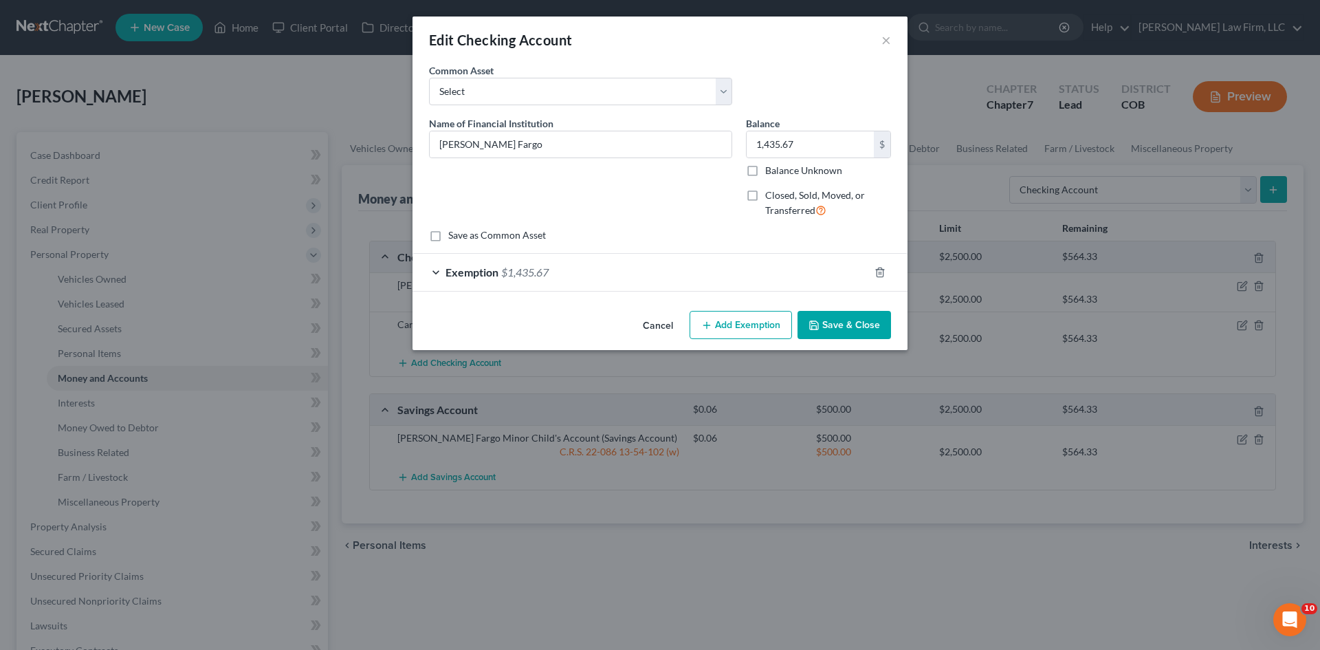
click at [775, 199] on span "Closed, Sold, Moved, or Transferred" at bounding box center [815, 202] width 100 height 27
click at [775, 197] on input "Closed, Sold, Moved, or Transferred" at bounding box center [774, 192] width 9 height 9
checkbox input "true"
select select "1"
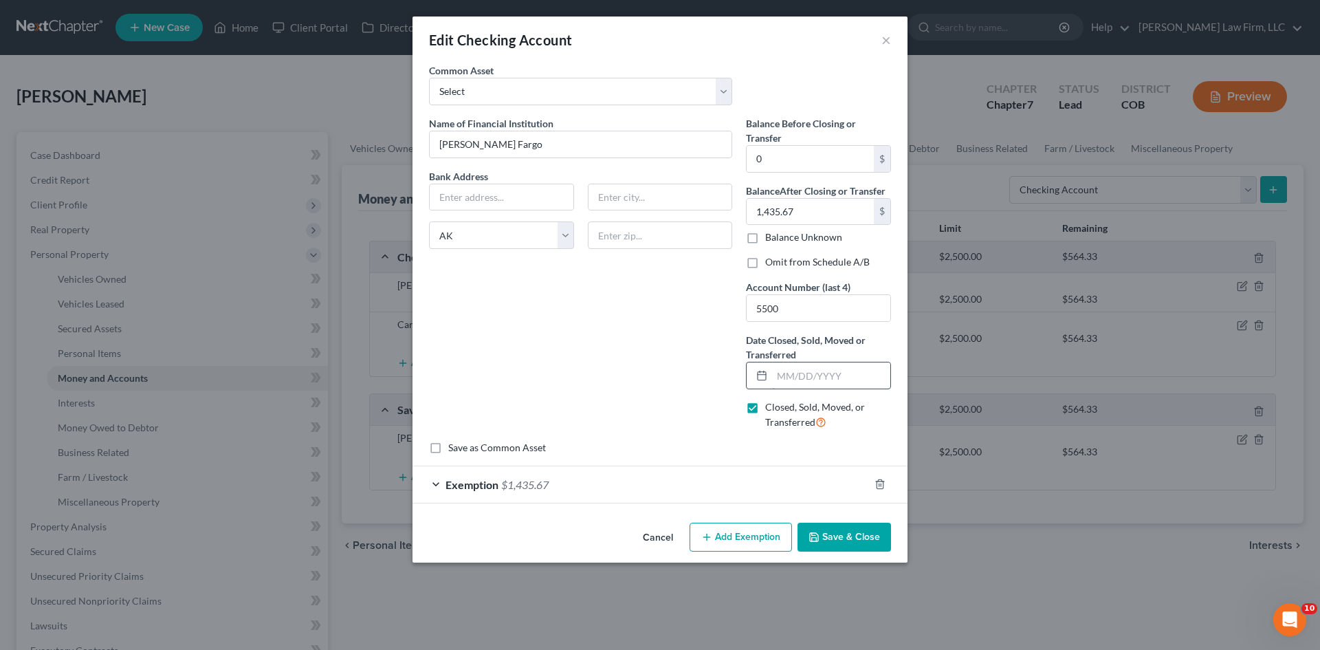
click at [833, 374] on input "text" at bounding box center [831, 375] width 118 height 26
click at [786, 375] on input "text" at bounding box center [831, 375] width 118 height 26
click at [764, 377] on icon at bounding box center [761, 375] width 11 height 11
click at [788, 384] on input "text" at bounding box center [831, 375] width 118 height 26
type input "[DATE]"
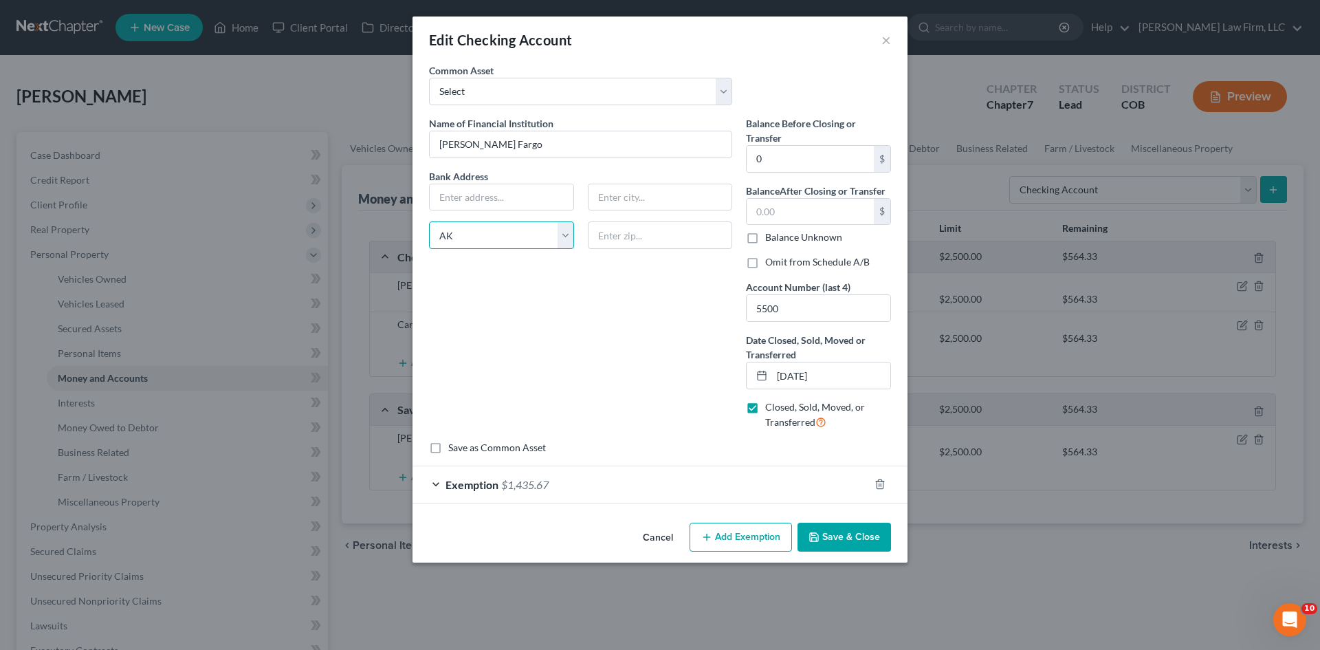
click at [506, 238] on select "State [US_STATE] AK AR AZ CA CO CT DE DC [GEOGRAPHIC_DATA] [GEOGRAPHIC_DATA] GU…" at bounding box center [501, 234] width 145 height 27
click at [429, 221] on select "State [US_STATE] AK AR AZ CA CO CT DE DC [GEOGRAPHIC_DATA] [GEOGRAPHIC_DATA] GU…" at bounding box center [501, 234] width 145 height 27
select select "5"
click at [513, 144] on input "[PERSON_NAME] Fargo" at bounding box center [581, 144] width 302 height 26
click at [513, 201] on input "text" at bounding box center [502, 197] width 144 height 26
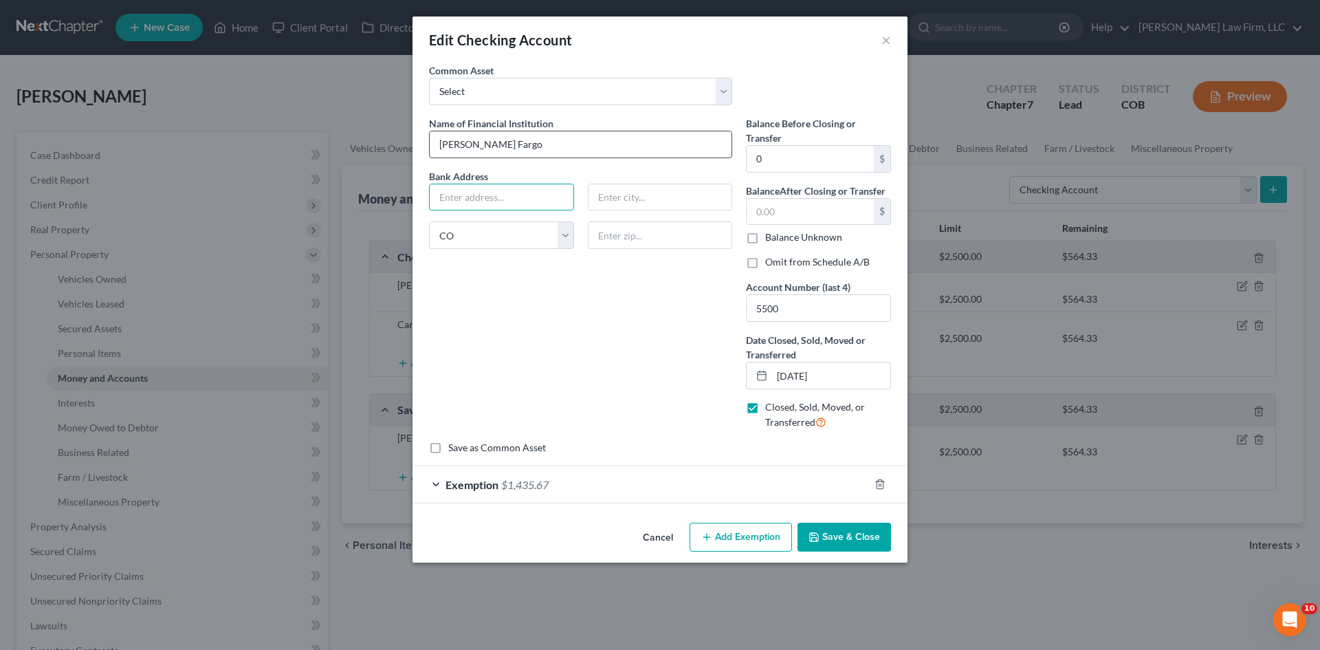
click at [523, 148] on input "[PERSON_NAME] Fargo" at bounding box center [581, 144] width 302 height 26
type input "[PERSON_NAME] Fargo"
click at [579, 346] on div "Name of Financial Institution * [PERSON_NAME] Fargo Bank Address State [US_STAT…" at bounding box center [580, 278] width 317 height 324
drag, startPoint x: 834, startPoint y: 545, endPoint x: 733, endPoint y: 499, distance: 111.0
click at [639, 489] on div "Edit Checking Account × An exemption set must first be selected from the Filing…" at bounding box center [659, 289] width 495 height 546
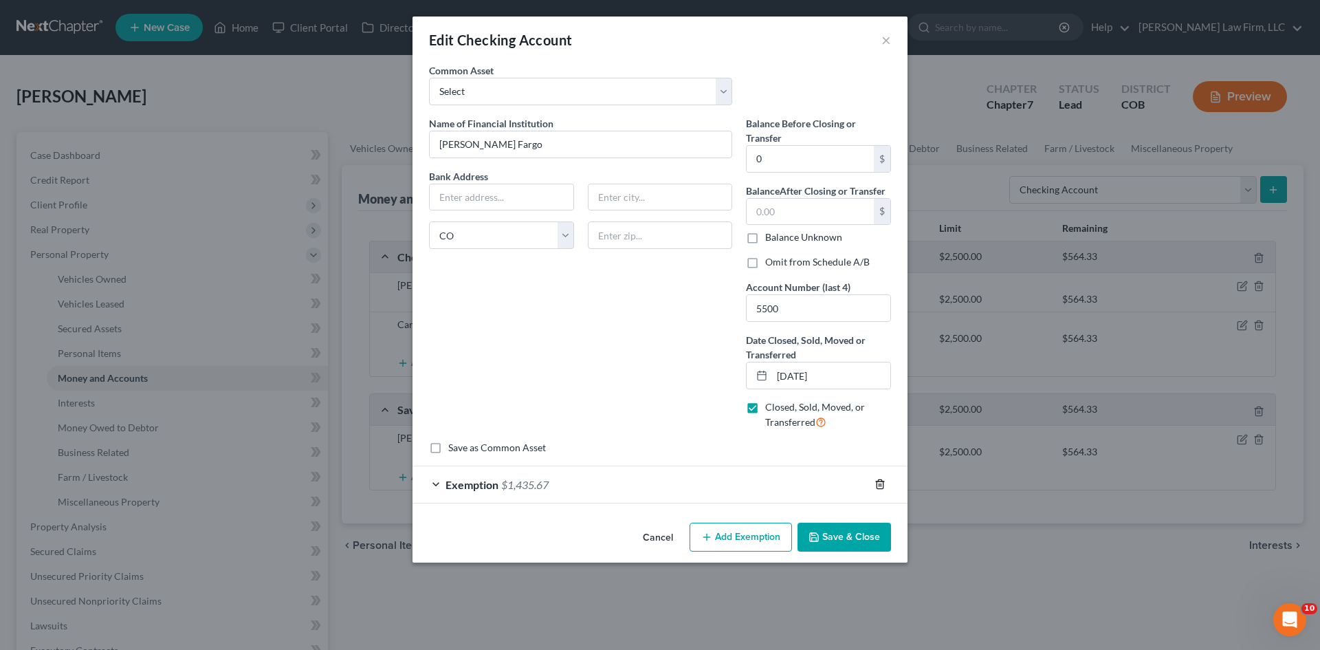
click at [880, 483] on icon "button" at bounding box center [879, 483] width 11 height 11
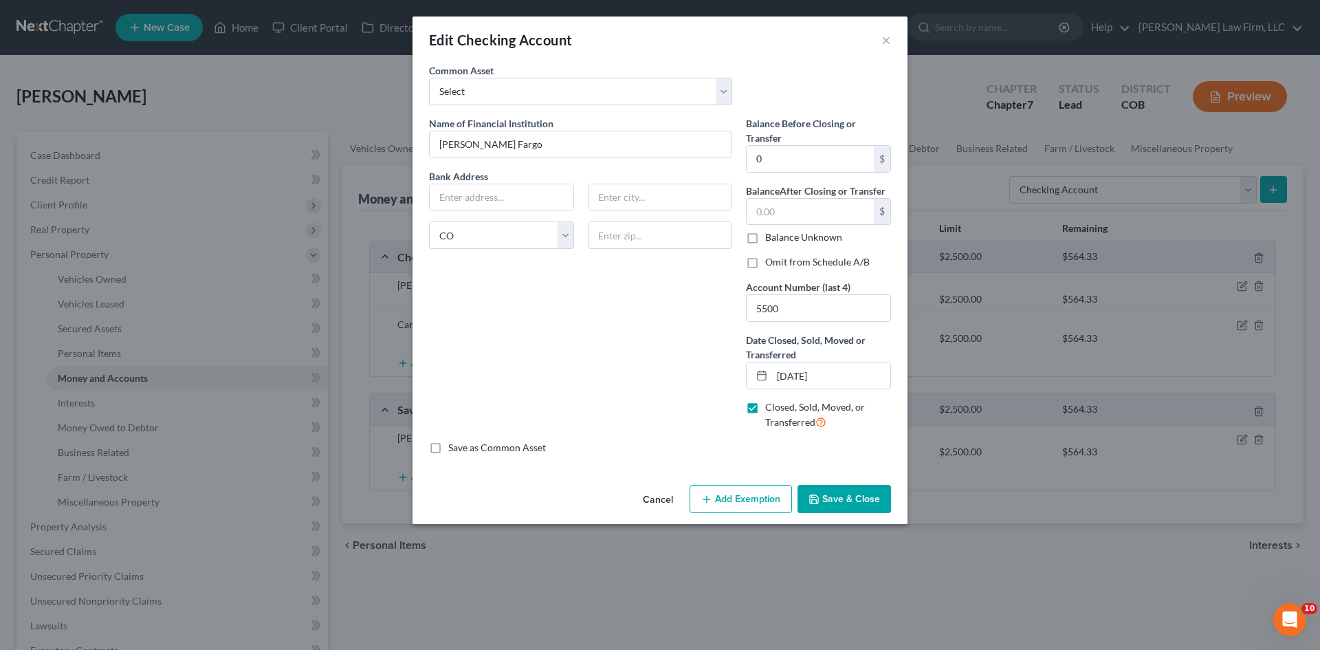
click at [838, 497] on button "Save & Close" at bounding box center [843, 499] width 93 height 29
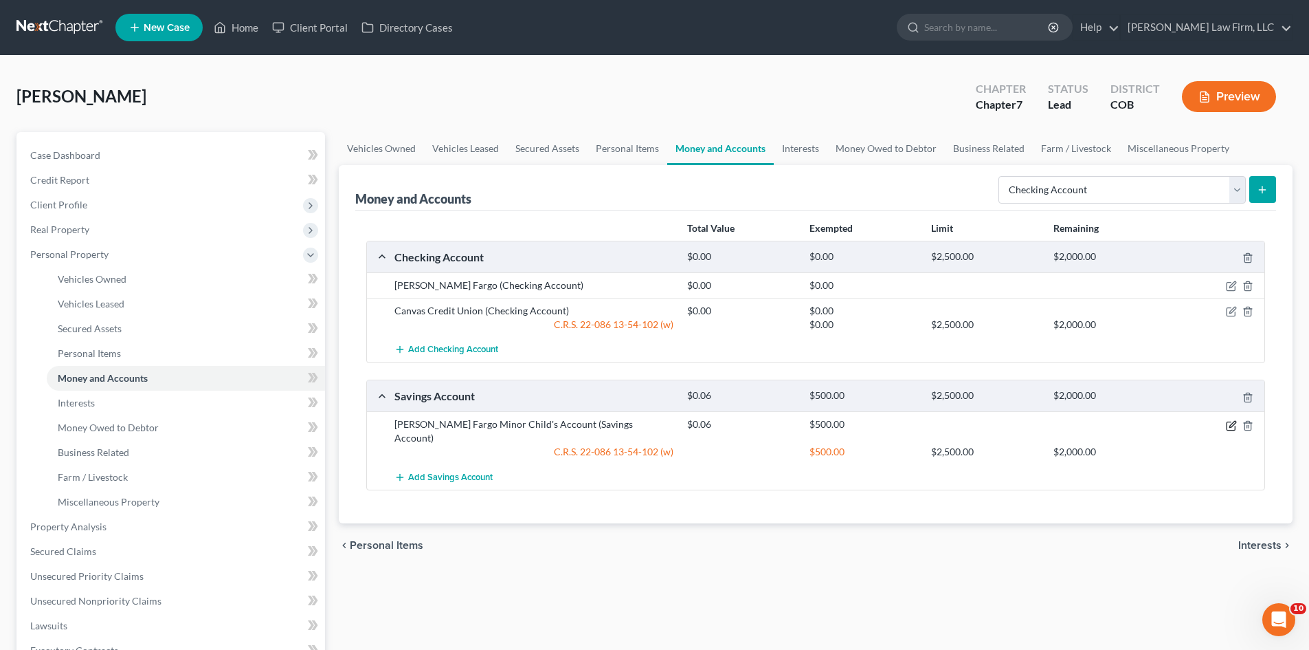
click at [1231, 423] on icon "button" at bounding box center [1231, 425] width 11 height 11
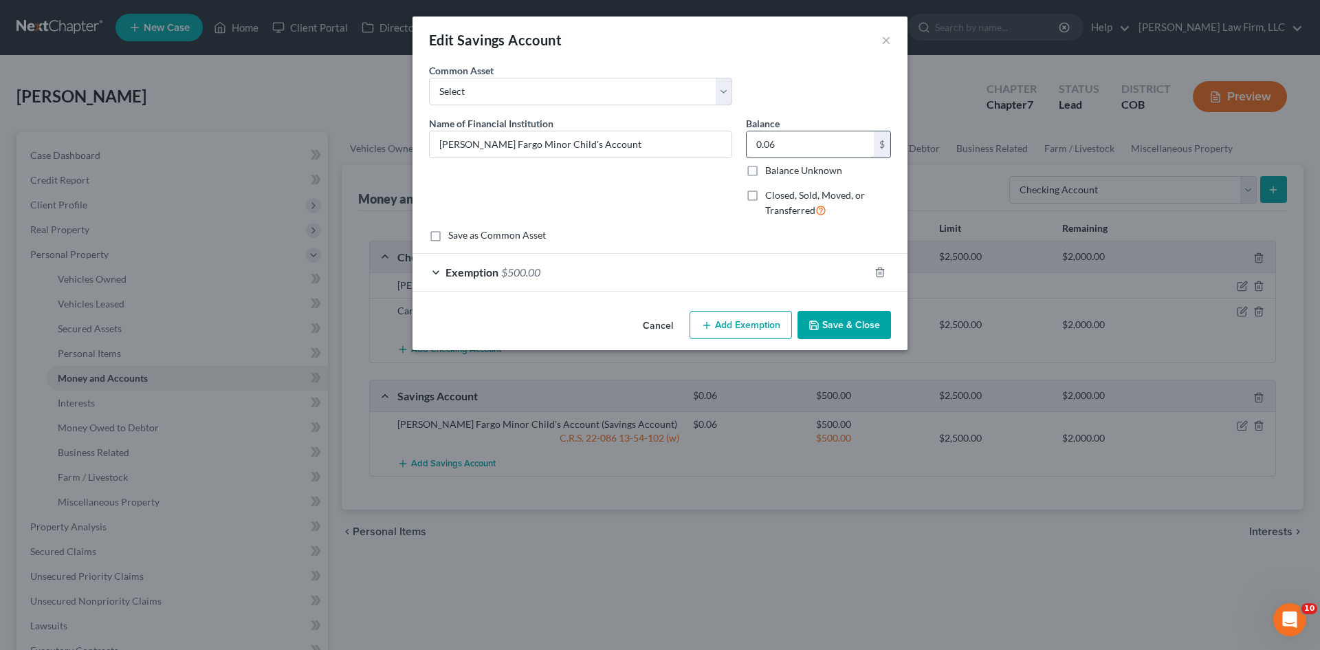
click at [765, 199] on label "Closed, Sold, Moved, or Transferred" at bounding box center [828, 203] width 126 height 30
click at [770, 197] on input "Closed, Sold, Moved, or Transferred" at bounding box center [774, 192] width 9 height 9
checkbox input "true"
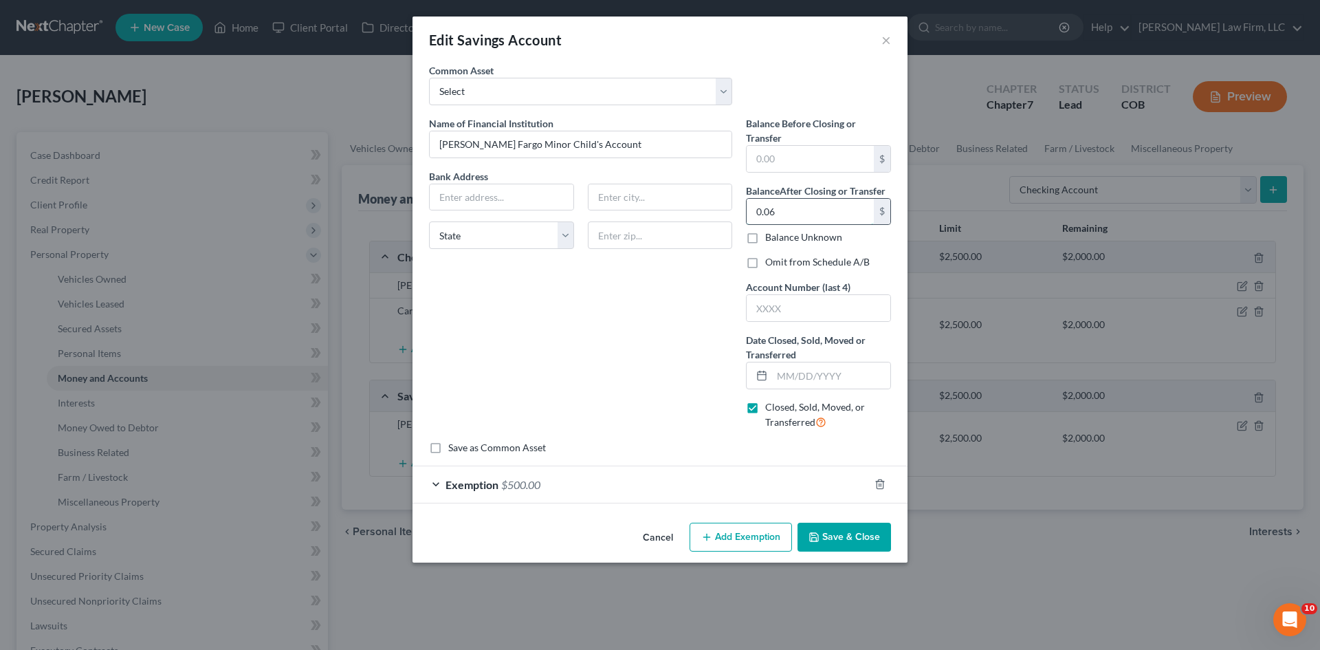
click at [789, 210] on input "0.06" at bounding box center [809, 212] width 127 height 26
type input "0"
click at [826, 381] on input "text" at bounding box center [831, 375] width 118 height 26
type input "[DATE]"
click at [880, 482] on icon "button" at bounding box center [879, 483] width 11 height 11
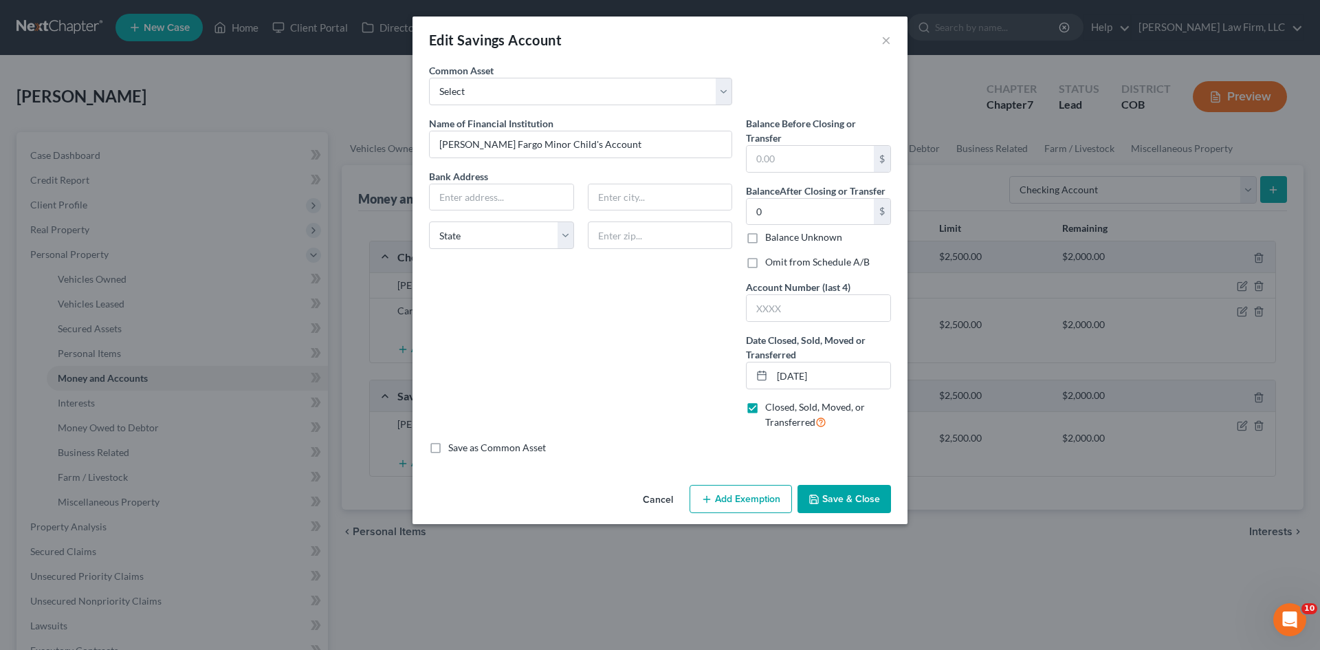
click at [867, 533] on div "Edit Savings Account × An exemption set must first be selected from the Filing …" at bounding box center [660, 325] width 1320 height 650
drag, startPoint x: 861, startPoint y: 498, endPoint x: 624, endPoint y: 412, distance: 252.2
click at [624, 412] on div "Edit Savings Account × An exemption set must first be selected from the Filing …" at bounding box center [659, 269] width 495 height 507
click at [664, 337] on div "Name of Financial Institution * [PERSON_NAME] Fargo Minor Child's Account Bank …" at bounding box center [580, 278] width 317 height 324
click at [867, 507] on button "Save & Close" at bounding box center [843, 499] width 93 height 29
